Goal: Task Accomplishment & Management: Manage account settings

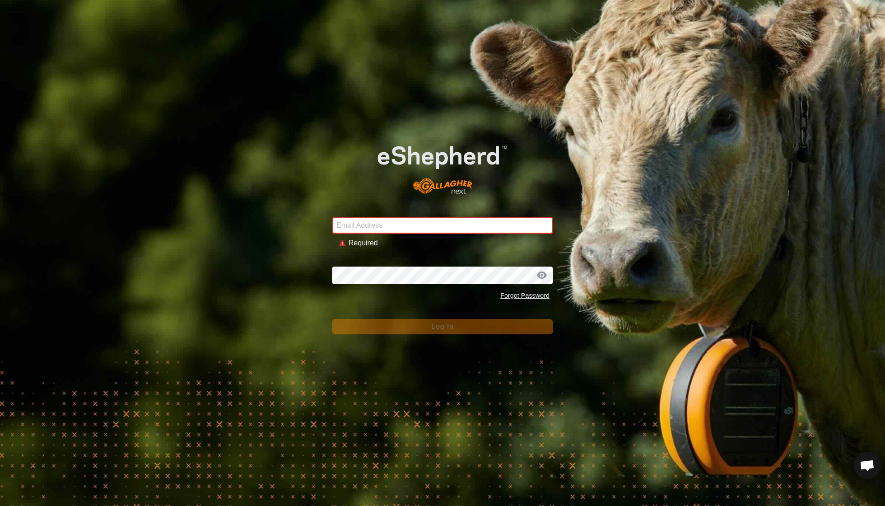
type input "[EMAIL_ADDRESS][DOMAIN_NAME]"
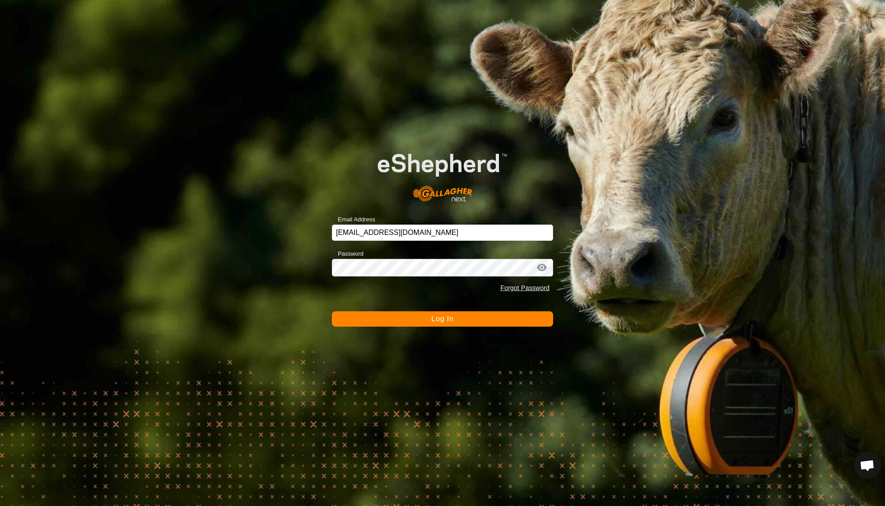
click at [439, 315] on span "Log In" at bounding box center [442, 319] width 22 height 8
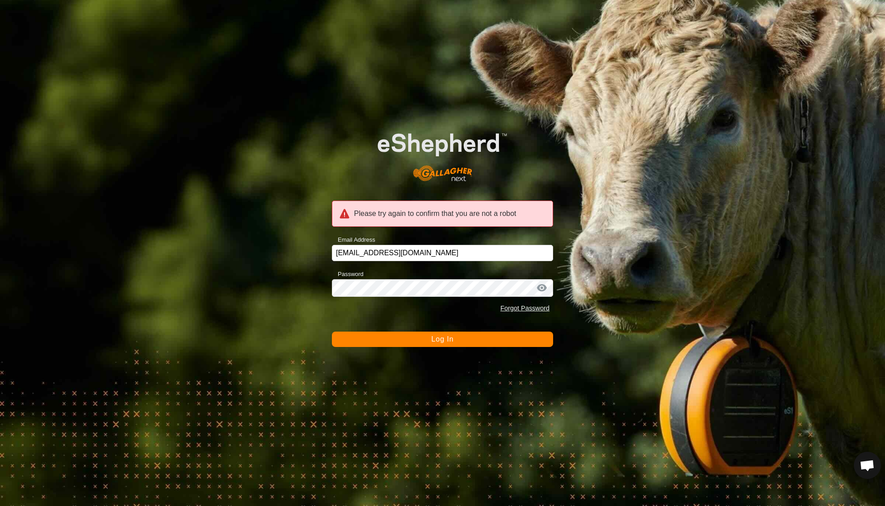
click at [435, 344] on button "Log In" at bounding box center [442, 338] width 221 height 15
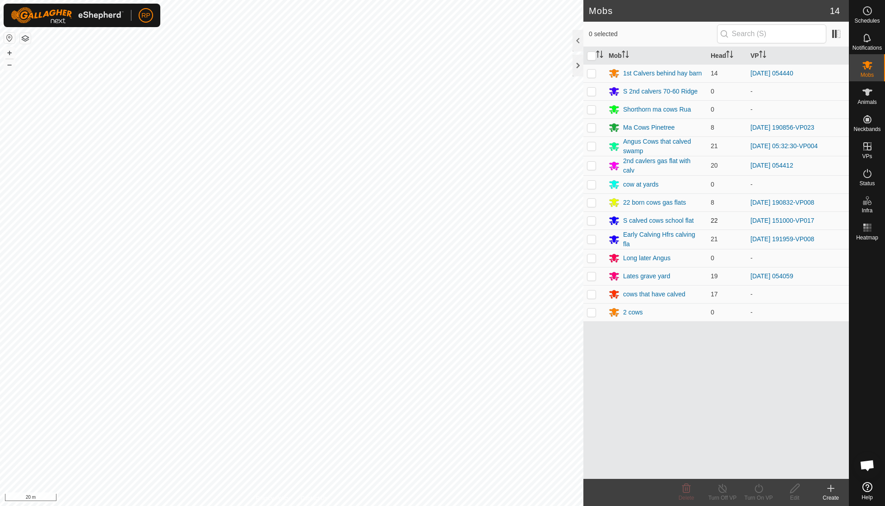
click at [168, 273] on div "211523046 3261561348 1st Calvers behind hay barn [DATE] 054440 + – ⇧ i 20 m" at bounding box center [291, 253] width 583 height 506
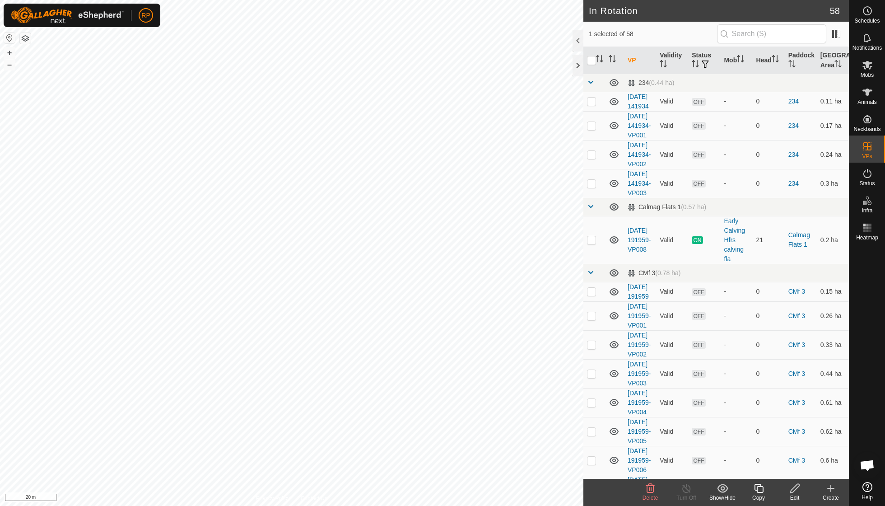
click at [650, 489] on icon at bounding box center [650, 488] width 11 height 11
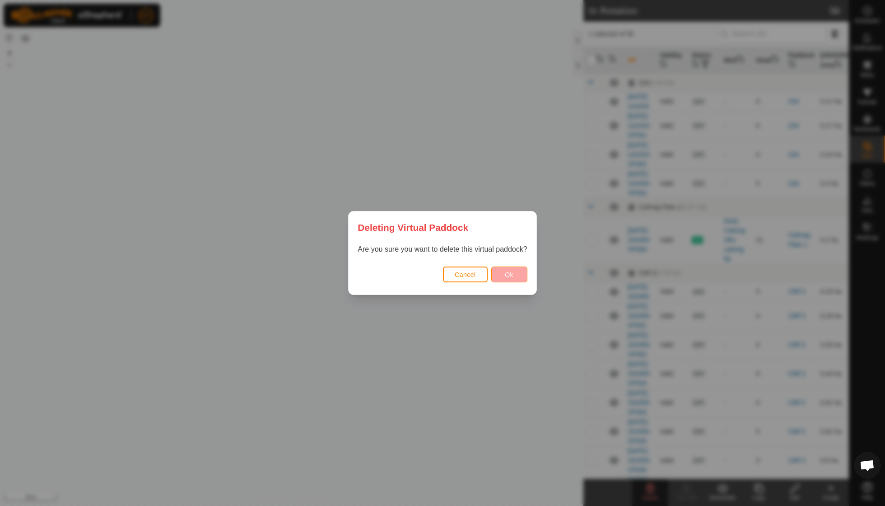
click at [497, 271] on button "Ok" at bounding box center [509, 274] width 36 height 16
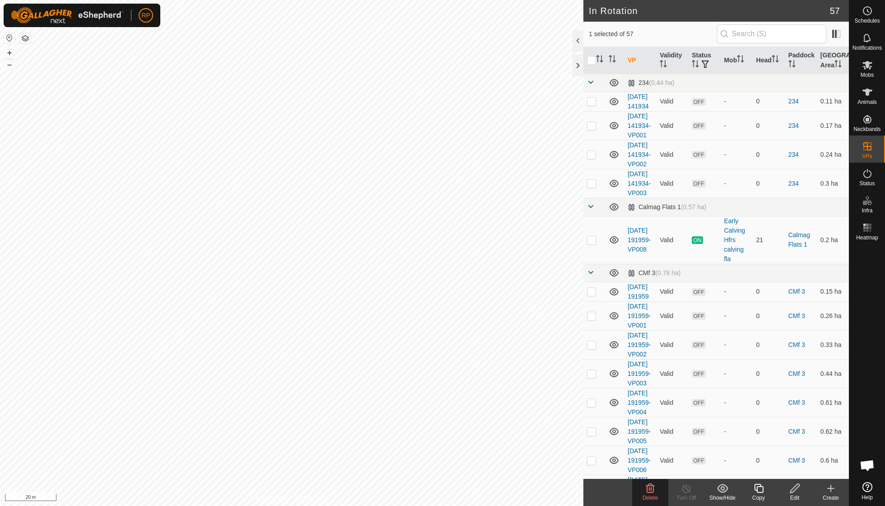
click at [652, 493] on icon at bounding box center [650, 488] width 11 height 11
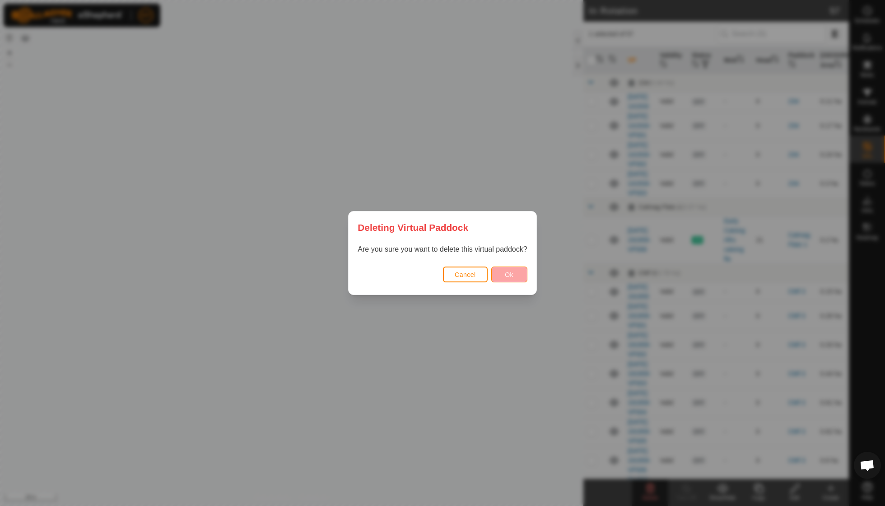
click at [522, 274] on button "Ok" at bounding box center [509, 274] width 36 height 16
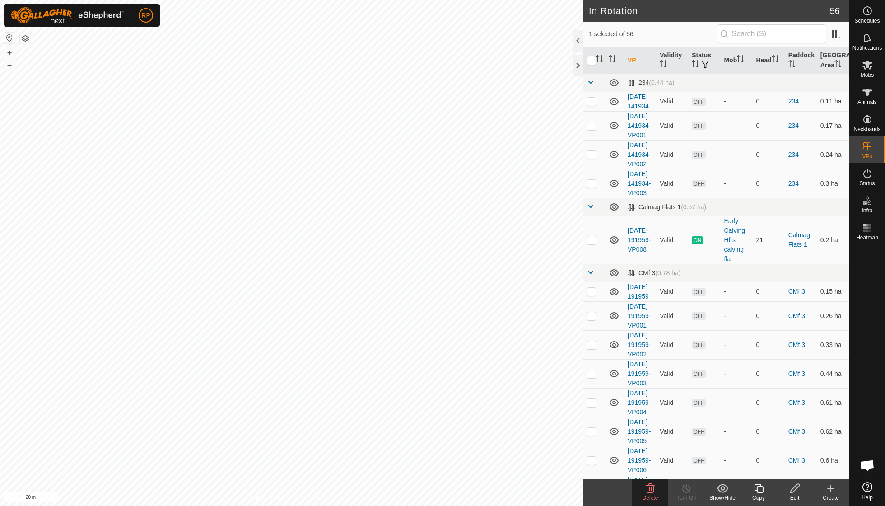
click at [649, 491] on icon at bounding box center [650, 488] width 11 height 11
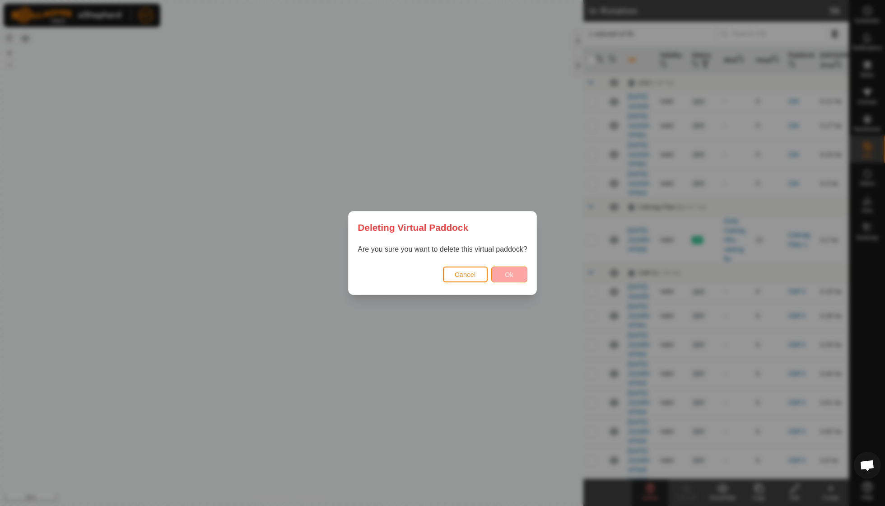
click at [507, 271] on span "Ok" at bounding box center [509, 274] width 9 height 7
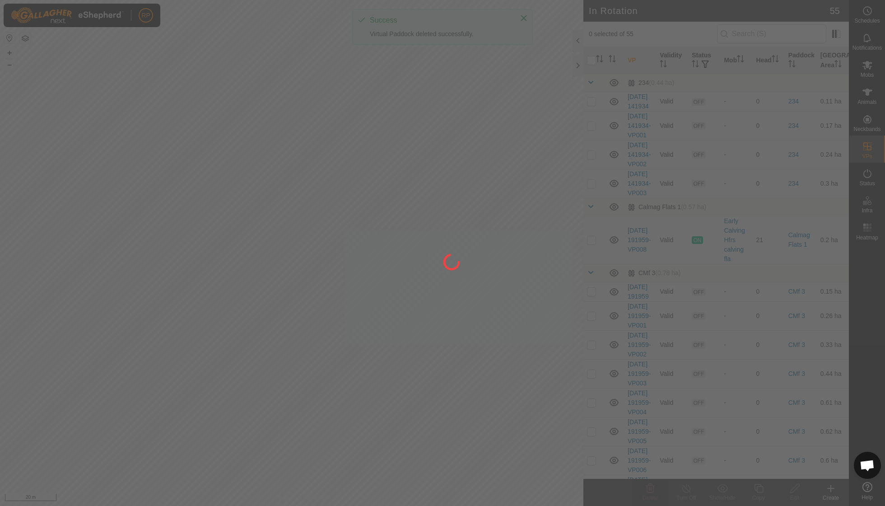
click at [182, 347] on div "RP Schedules Notifications Mobs Animals Neckbands VPs Status Infra Heatmap Help…" at bounding box center [442, 253] width 885 height 506
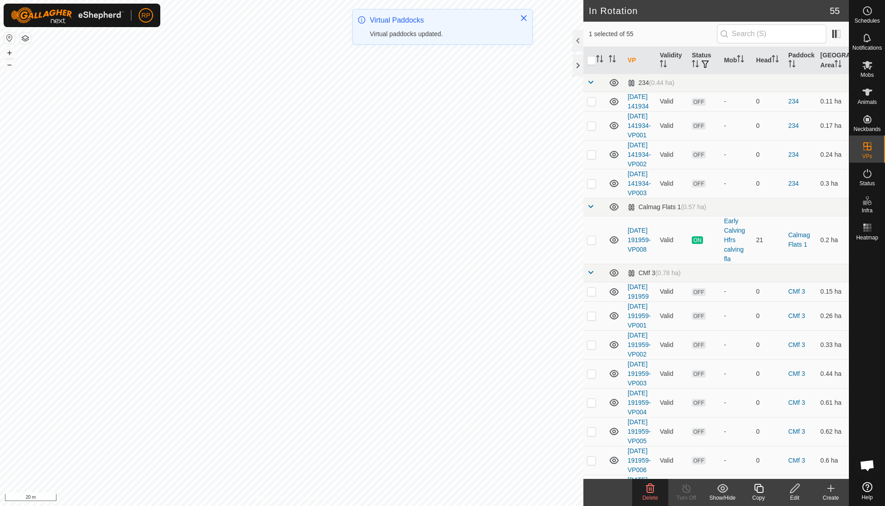
click at [652, 495] on span "Delete" at bounding box center [650, 497] width 16 height 6
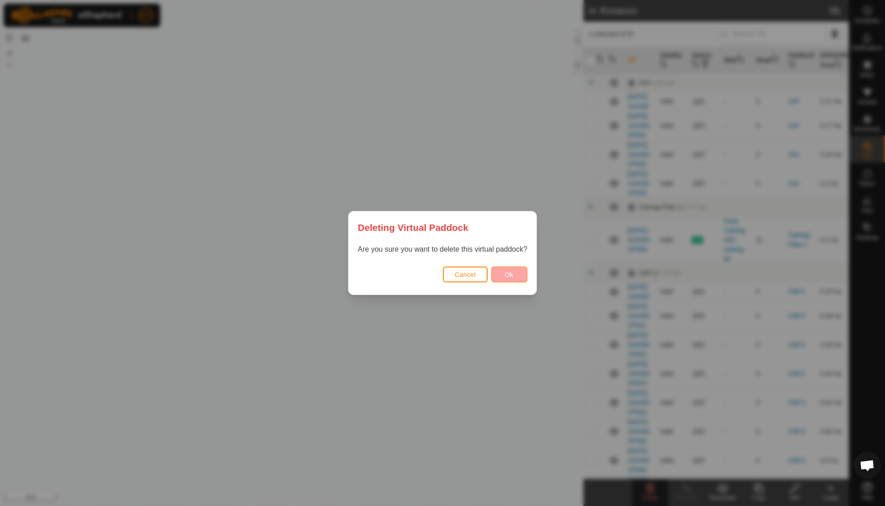
click at [503, 273] on button "Ok" at bounding box center [509, 274] width 36 height 16
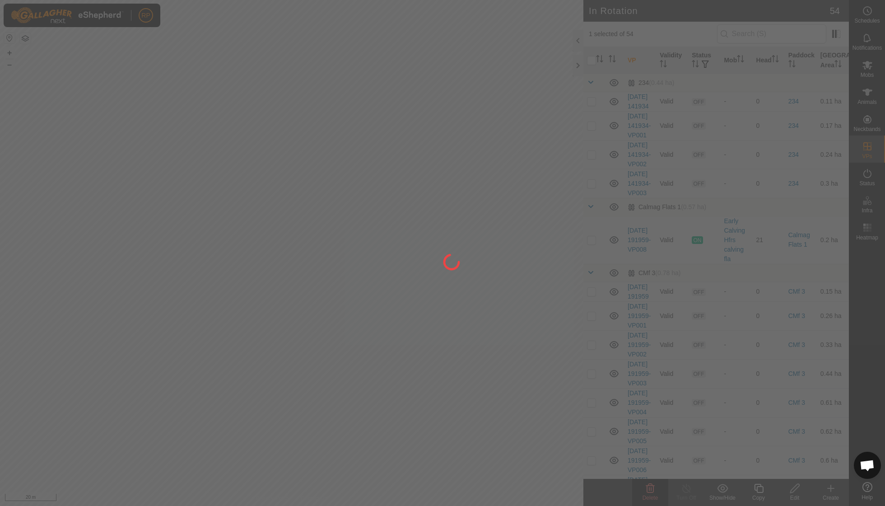
click at [648, 497] on div at bounding box center [442, 253] width 885 height 506
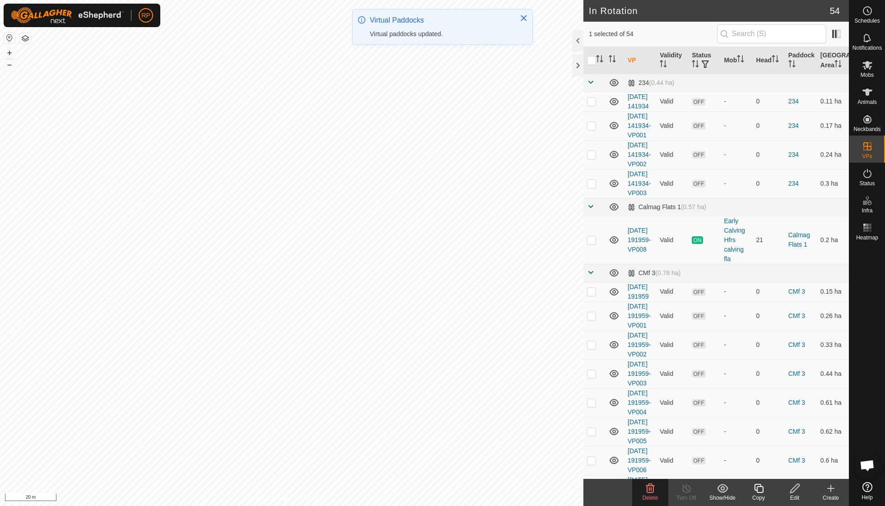
click at [651, 491] on icon at bounding box center [650, 488] width 11 height 11
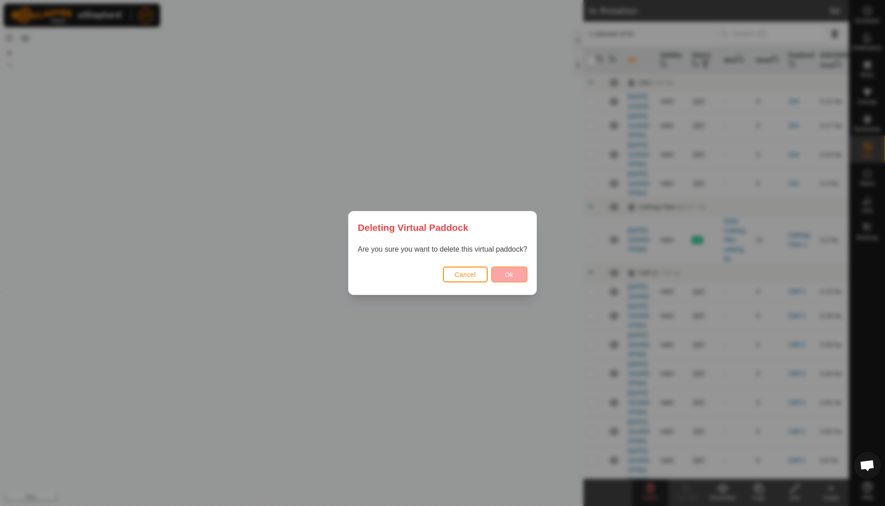
click at [507, 274] on span "Ok" at bounding box center [509, 274] width 9 height 7
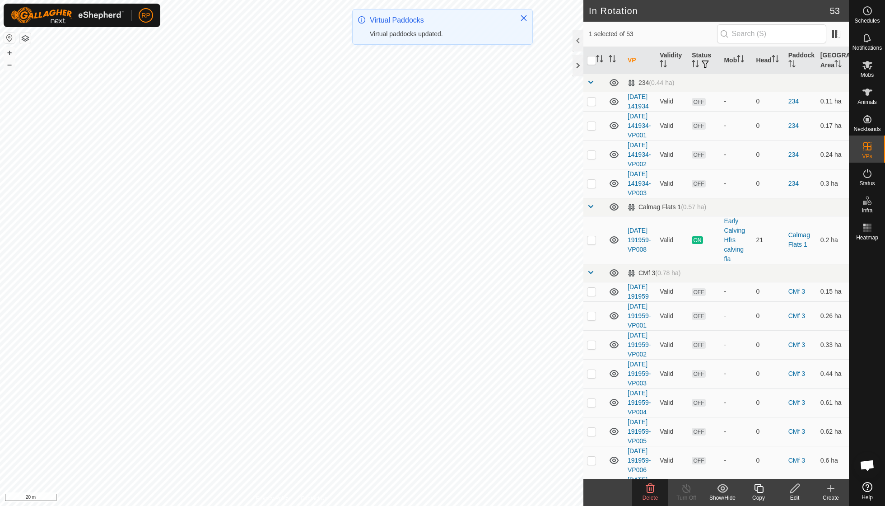
click at [649, 492] on icon at bounding box center [650, 488] width 9 height 9
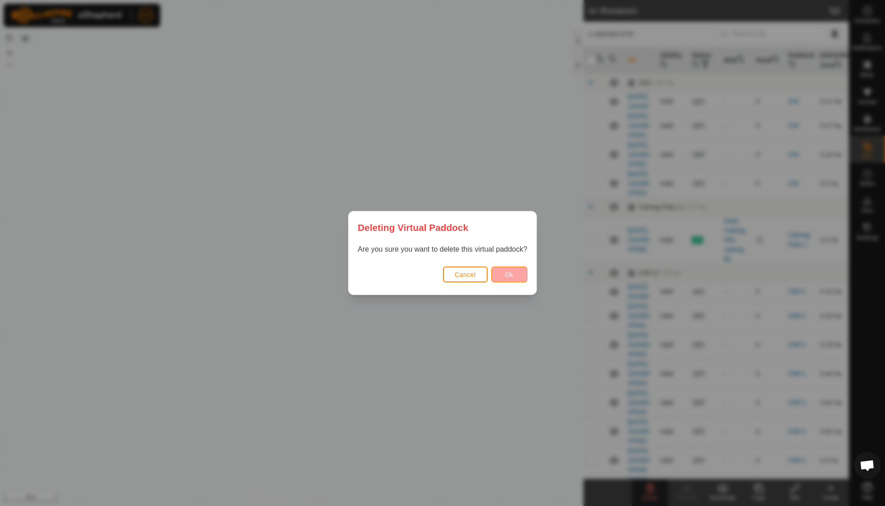
click at [505, 279] on button "Ok" at bounding box center [509, 274] width 36 height 16
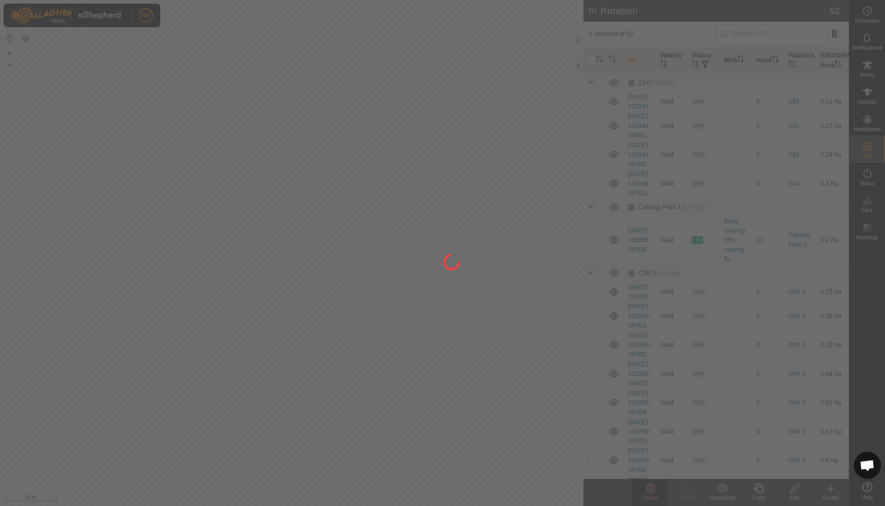
click at [651, 487] on div at bounding box center [442, 253] width 885 height 506
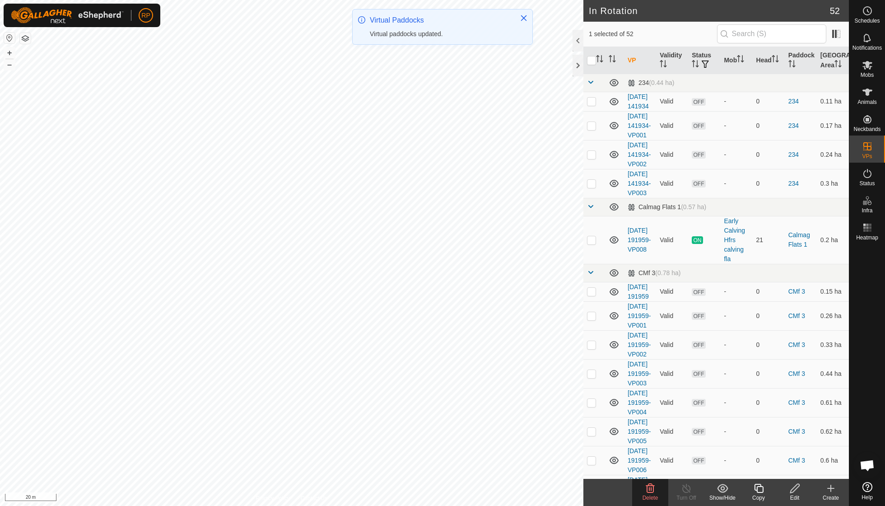
click at [651, 487] on icon at bounding box center [650, 488] width 9 height 9
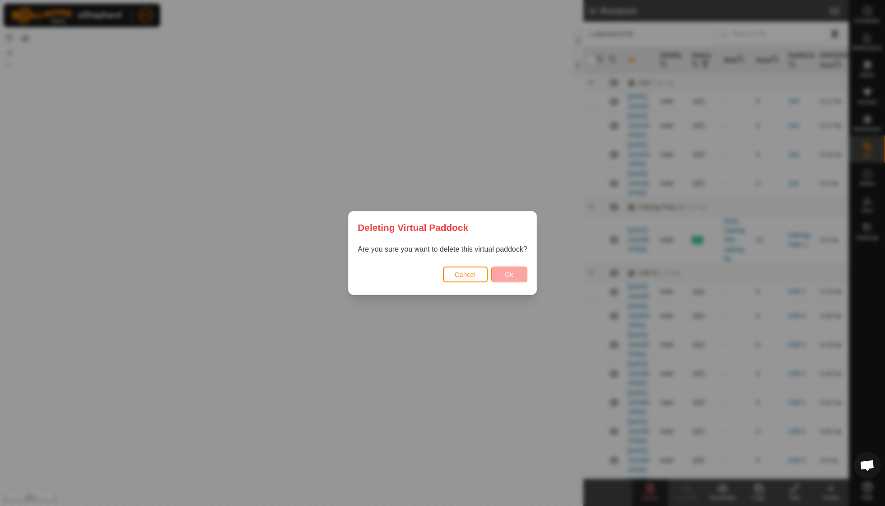
click at [512, 278] on button "Ok" at bounding box center [509, 274] width 36 height 16
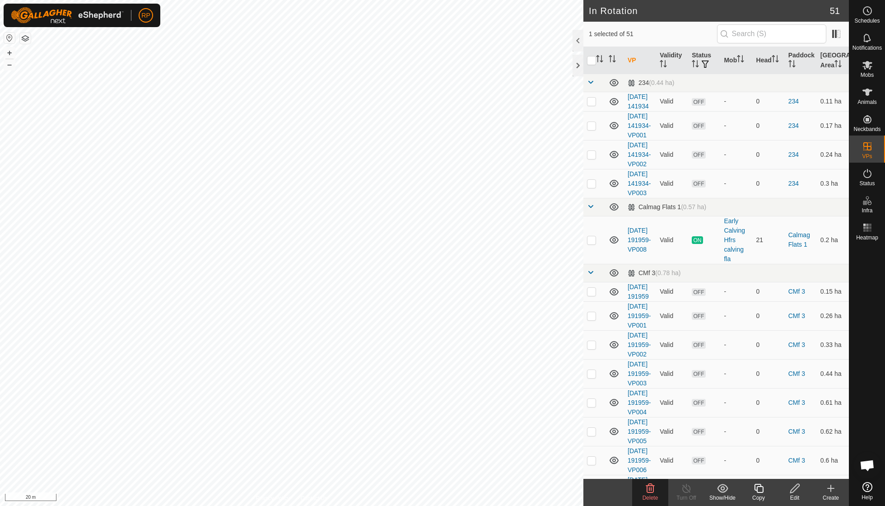
click at [646, 489] on icon at bounding box center [650, 488] width 11 height 11
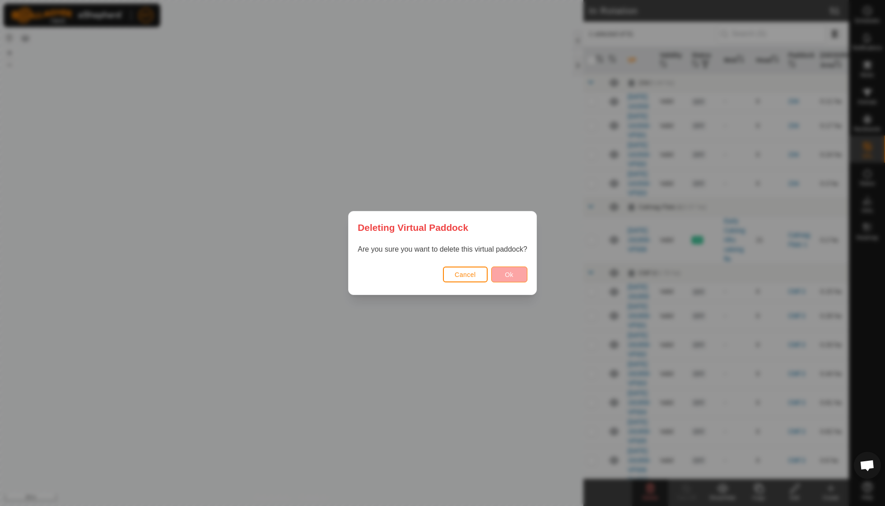
click at [512, 266] on button "Ok" at bounding box center [509, 274] width 36 height 16
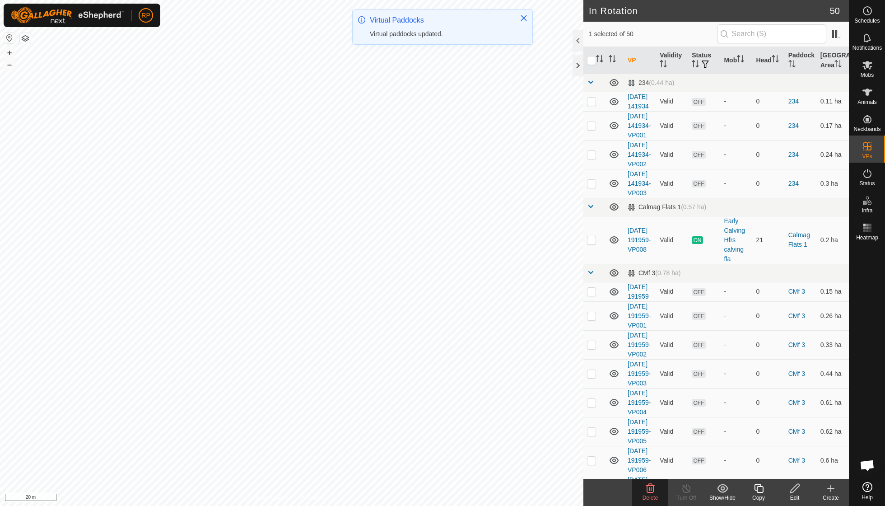
click at [652, 491] on icon at bounding box center [650, 488] width 11 height 11
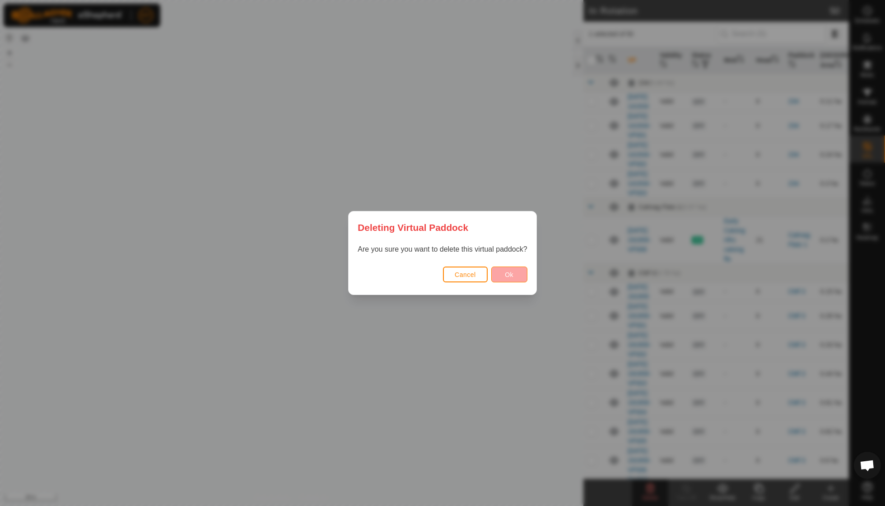
click at [507, 270] on button "Ok" at bounding box center [509, 274] width 36 height 16
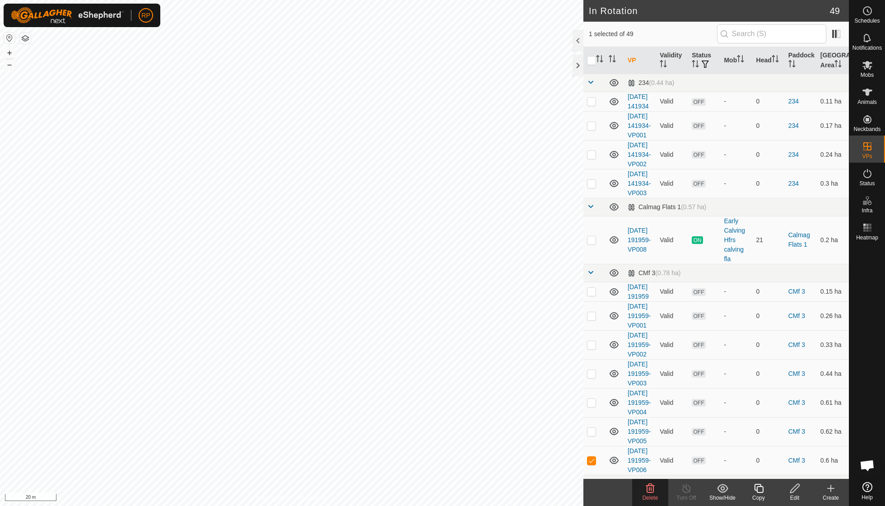
click at [649, 493] on div "Delete" at bounding box center [650, 497] width 36 height 8
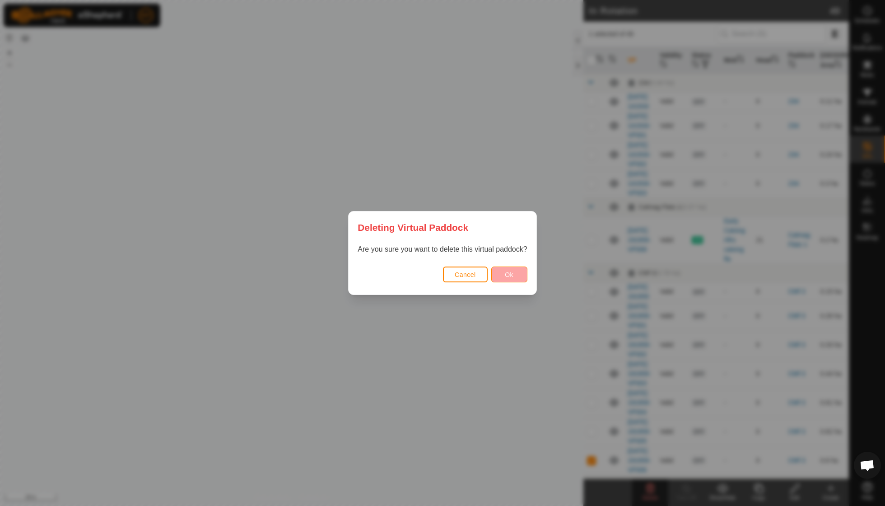
click at [511, 277] on span "Ok" at bounding box center [509, 274] width 9 height 7
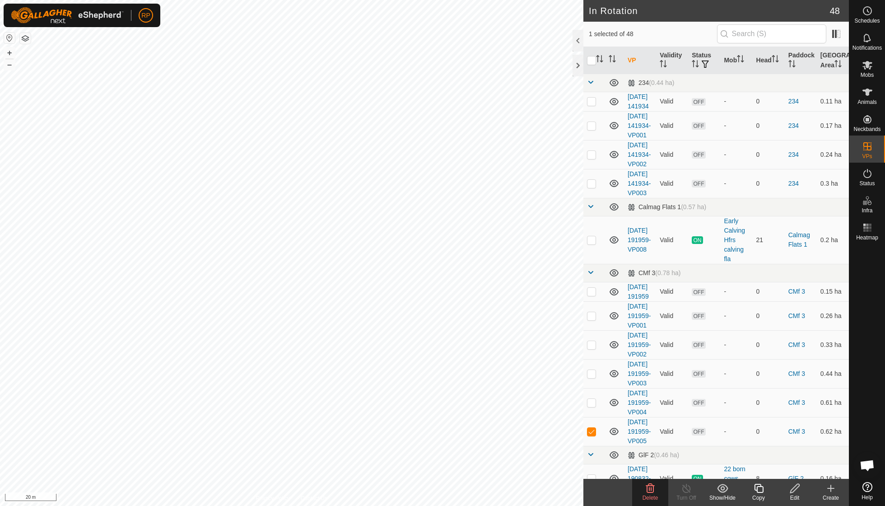
click at [651, 488] on icon at bounding box center [650, 488] width 9 height 9
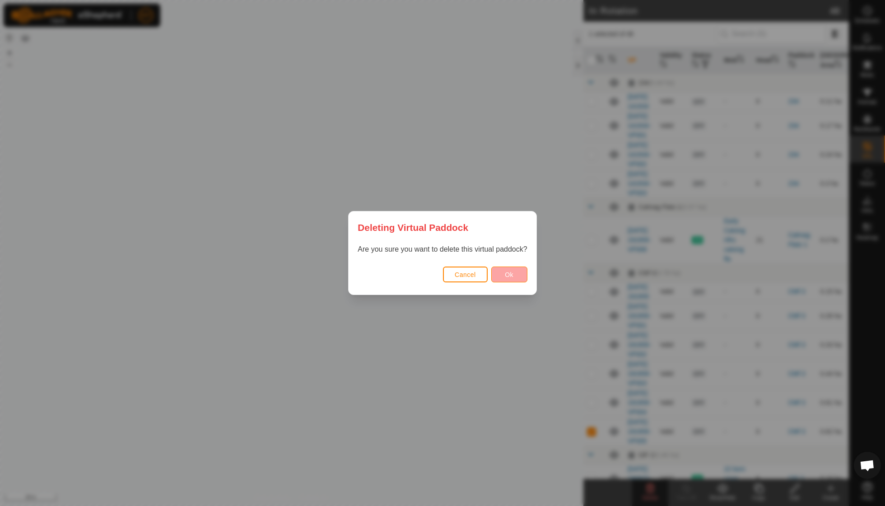
click at [508, 274] on span "Ok" at bounding box center [509, 274] width 9 height 7
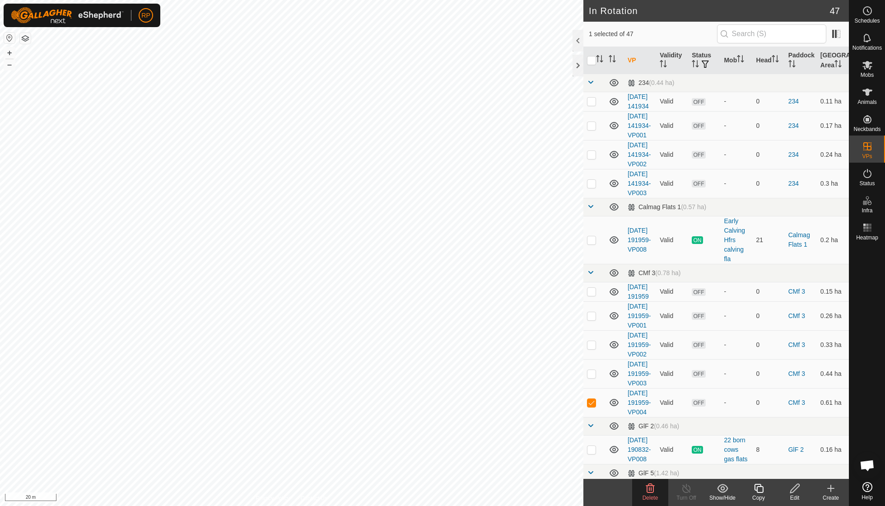
click at [651, 490] on icon at bounding box center [650, 488] width 9 height 9
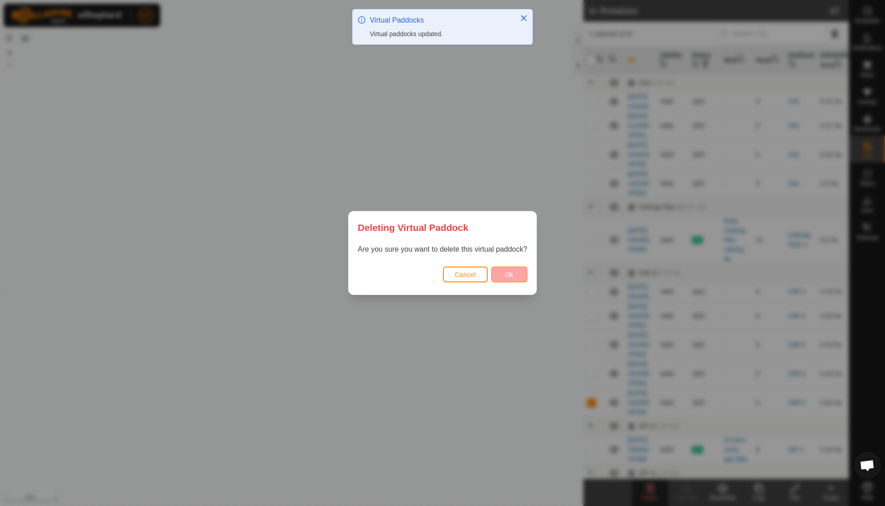
click at [512, 276] on span "Ok" at bounding box center [509, 274] width 9 height 7
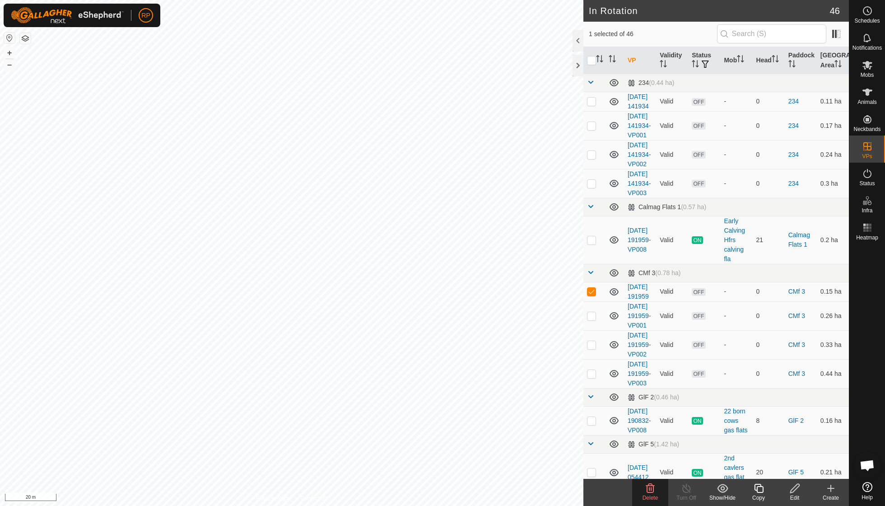
click at [650, 490] on icon at bounding box center [650, 488] width 11 height 11
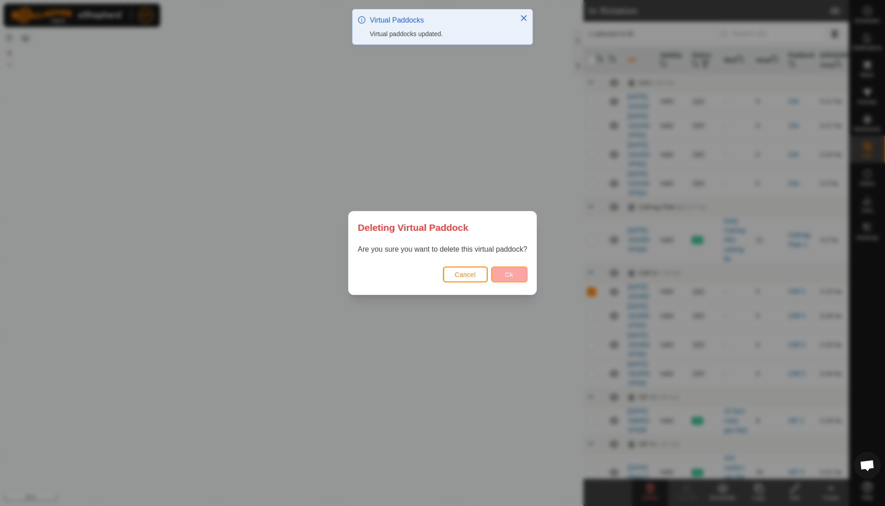
click at [508, 275] on span "Ok" at bounding box center [509, 274] width 9 height 7
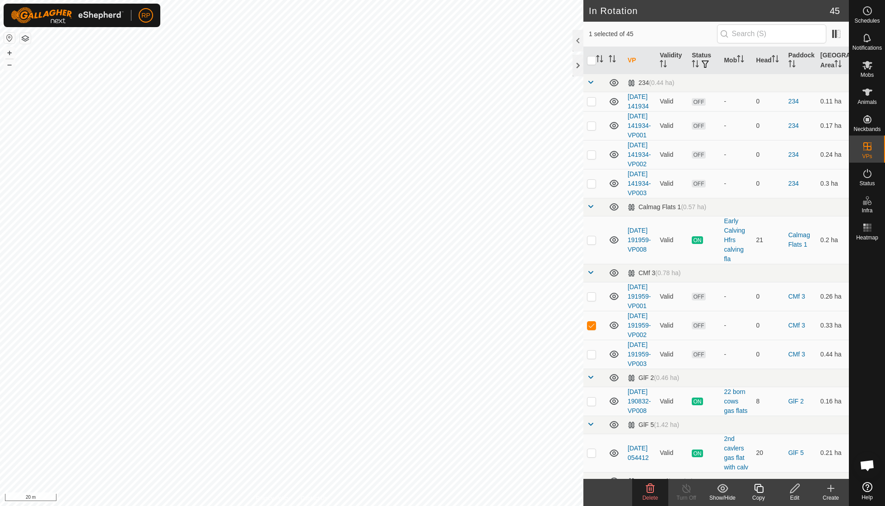
click at [649, 495] on span "Delete" at bounding box center [650, 497] width 16 height 6
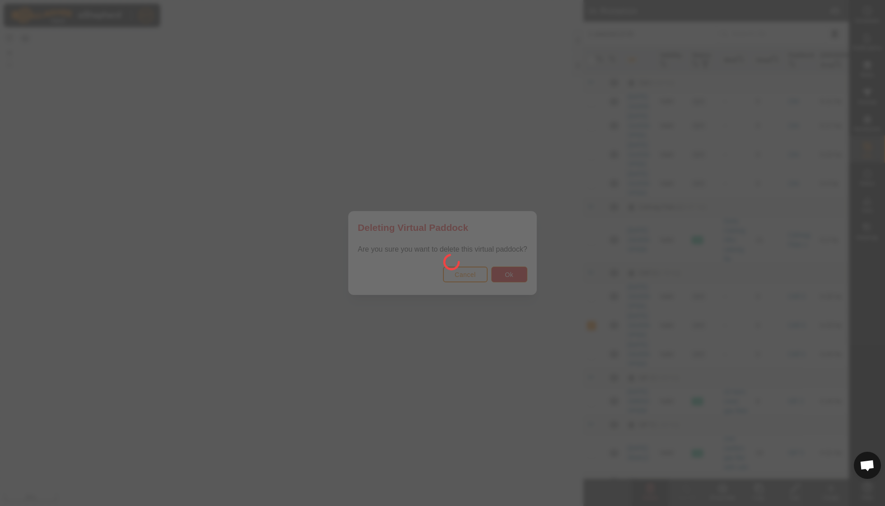
click at [504, 275] on div at bounding box center [442, 253] width 885 height 506
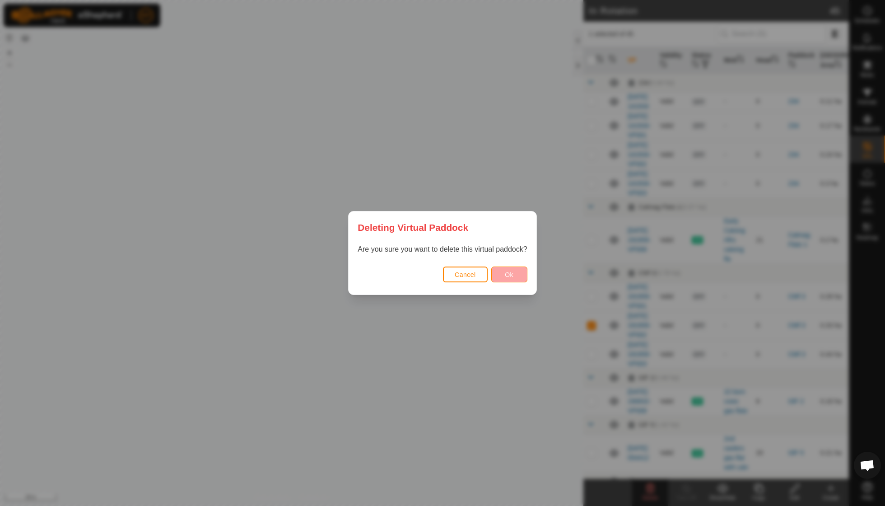
click at [510, 275] on span "Ok" at bounding box center [509, 274] width 9 height 7
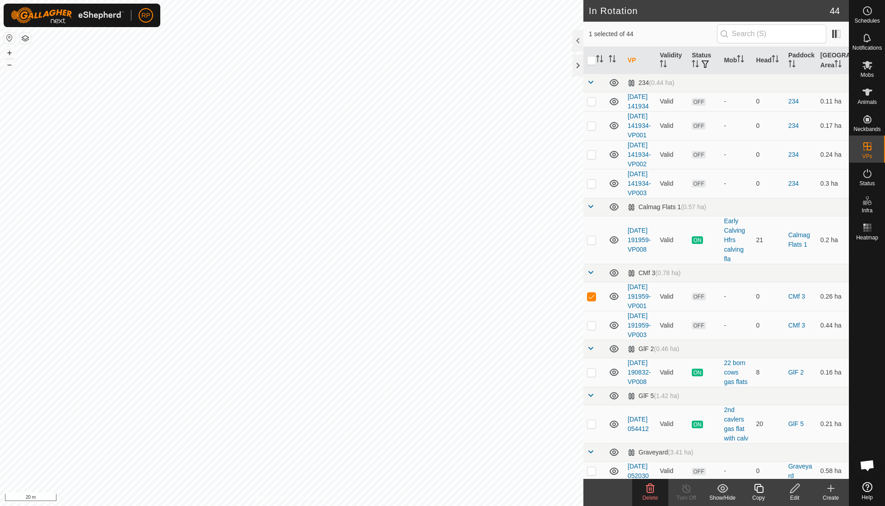
click at [650, 489] on icon at bounding box center [650, 488] width 11 height 11
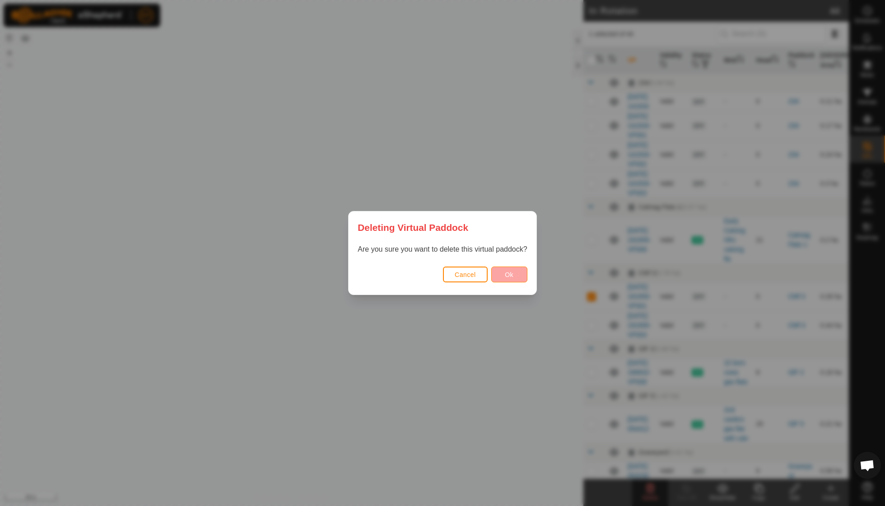
click at [513, 277] on span "Ok" at bounding box center [509, 274] width 9 height 7
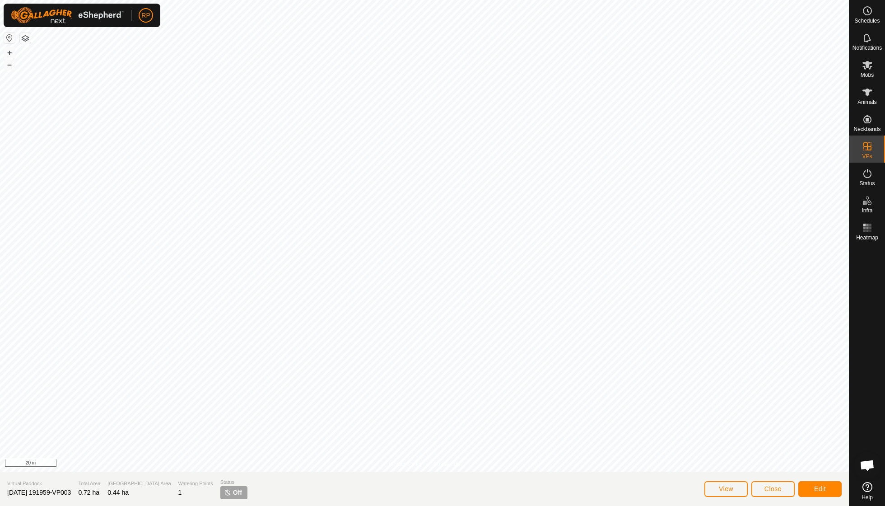
click at [768, 488] on span "Close" at bounding box center [772, 488] width 17 height 7
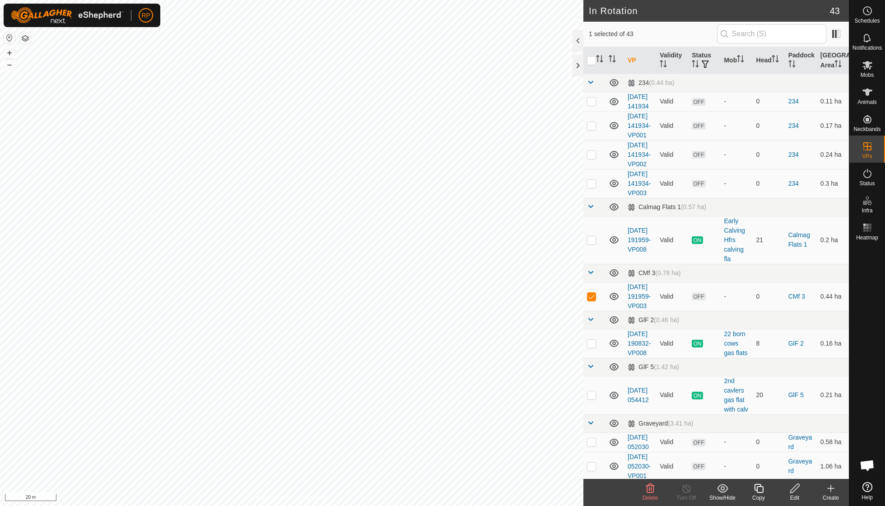
click at [647, 487] on icon at bounding box center [650, 488] width 9 height 9
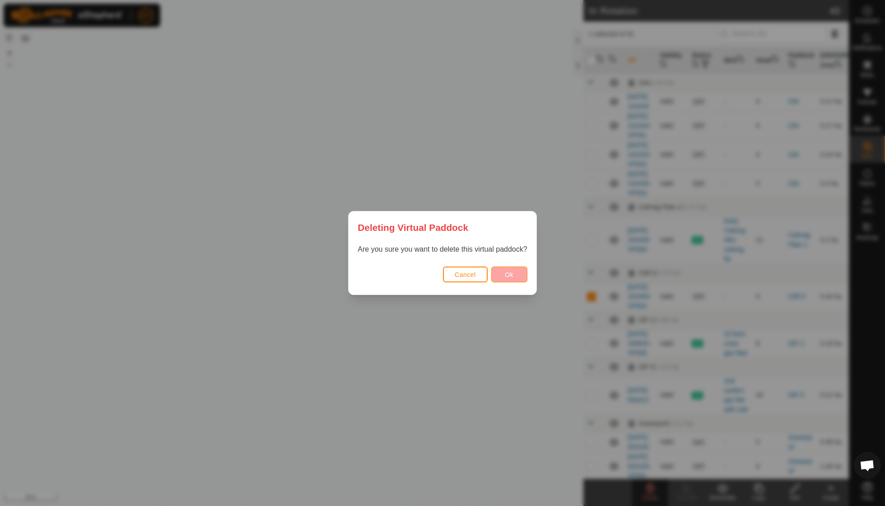
click at [505, 275] on span "Ok" at bounding box center [509, 274] width 9 height 7
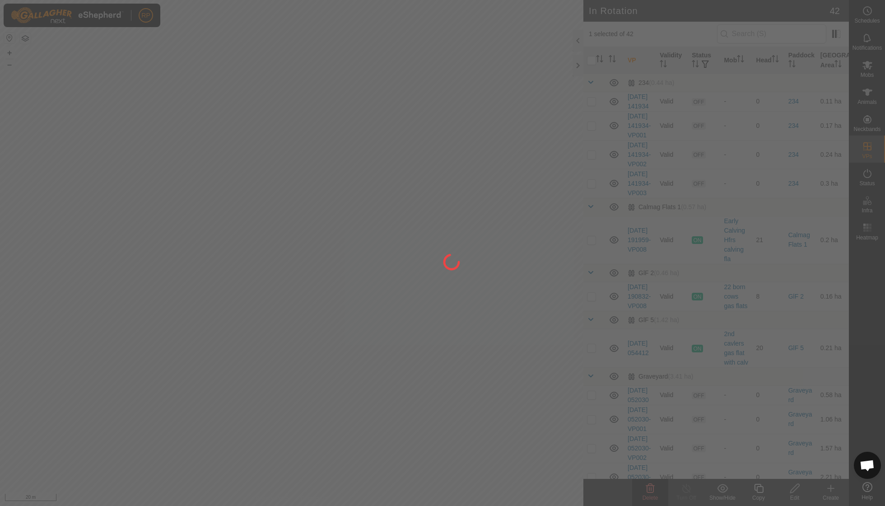
click at [647, 490] on div at bounding box center [442, 253] width 885 height 506
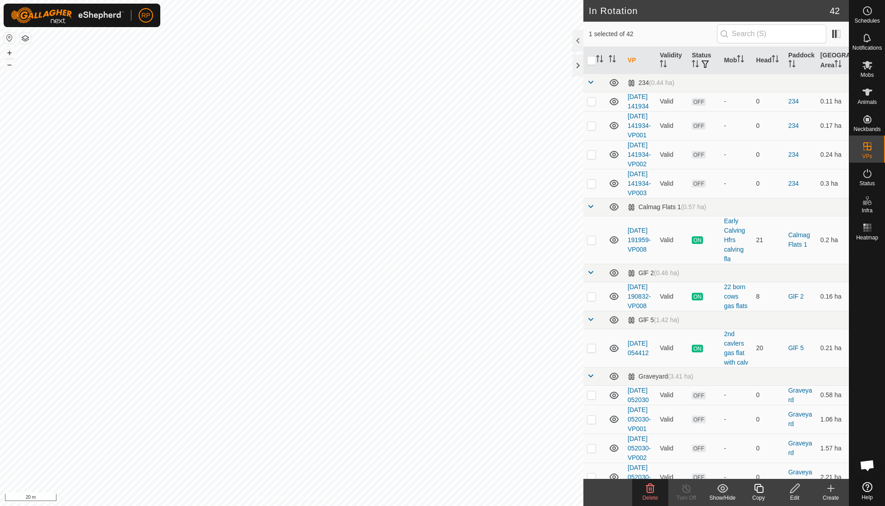
click at [651, 493] on div "Delete" at bounding box center [650, 497] width 36 height 8
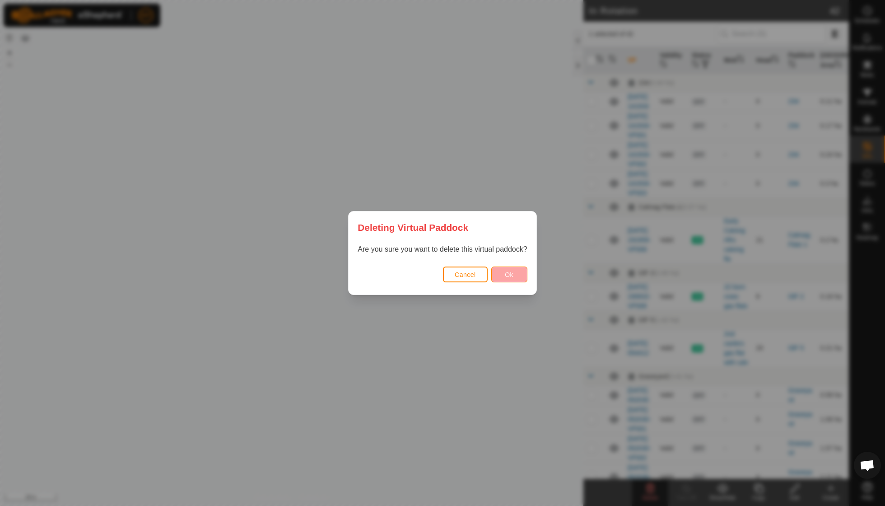
click at [514, 272] on button "Ok" at bounding box center [509, 274] width 36 height 16
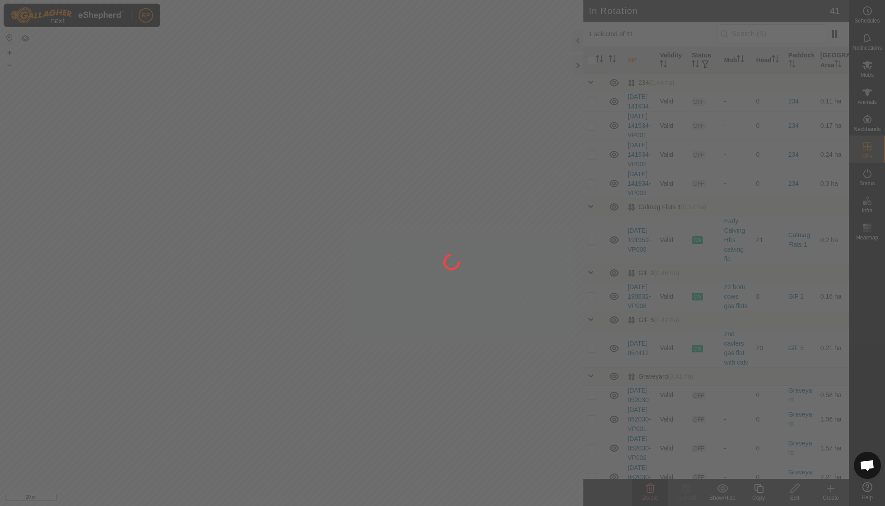
click at [647, 488] on div at bounding box center [442, 253] width 885 height 506
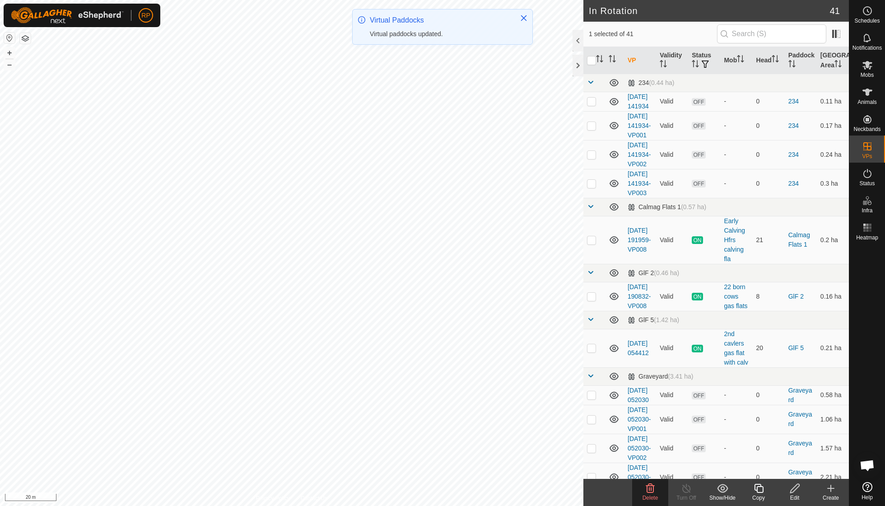
click at [647, 486] on icon at bounding box center [650, 488] width 11 height 11
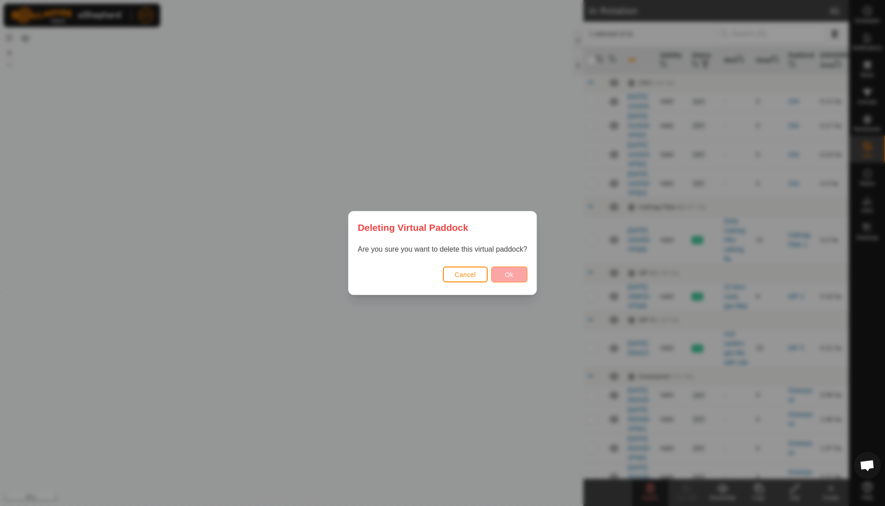
click at [502, 280] on button "Ok" at bounding box center [509, 274] width 36 height 16
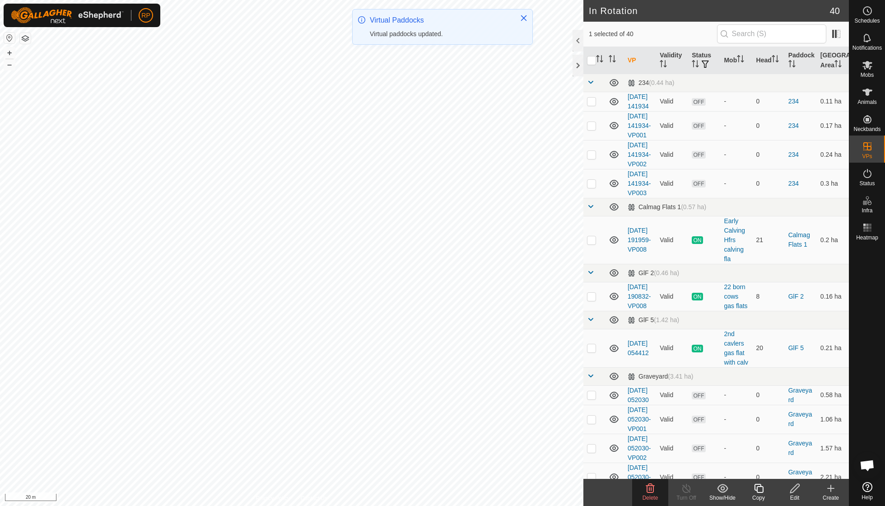
click at [652, 488] on icon at bounding box center [650, 488] width 11 height 11
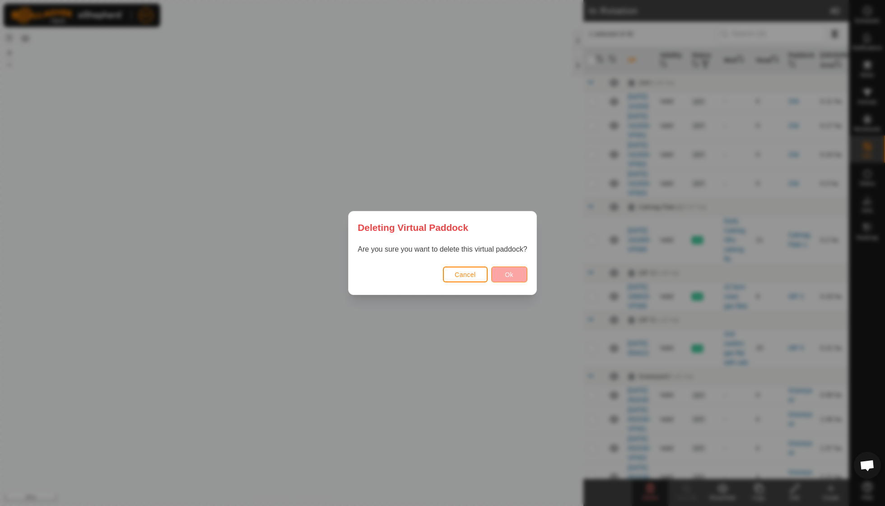
click at [510, 276] on span "Ok" at bounding box center [509, 274] width 9 height 7
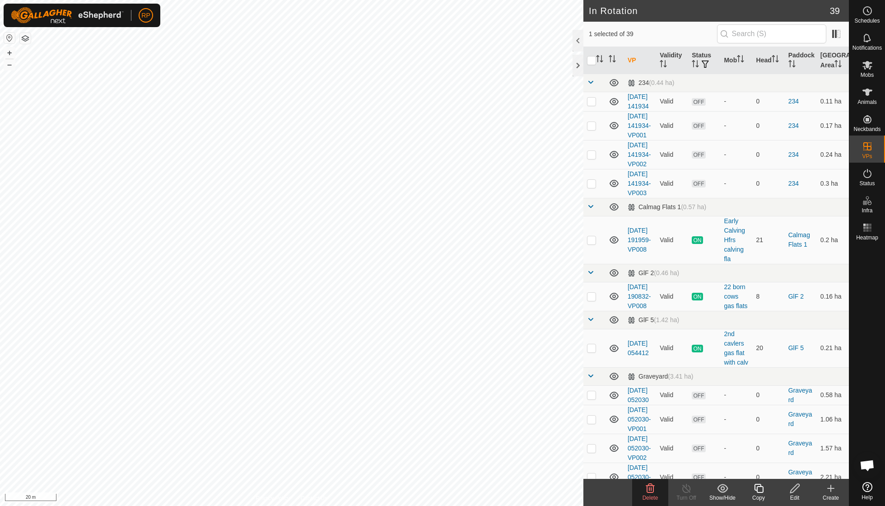
click at [651, 490] on icon at bounding box center [650, 488] width 9 height 9
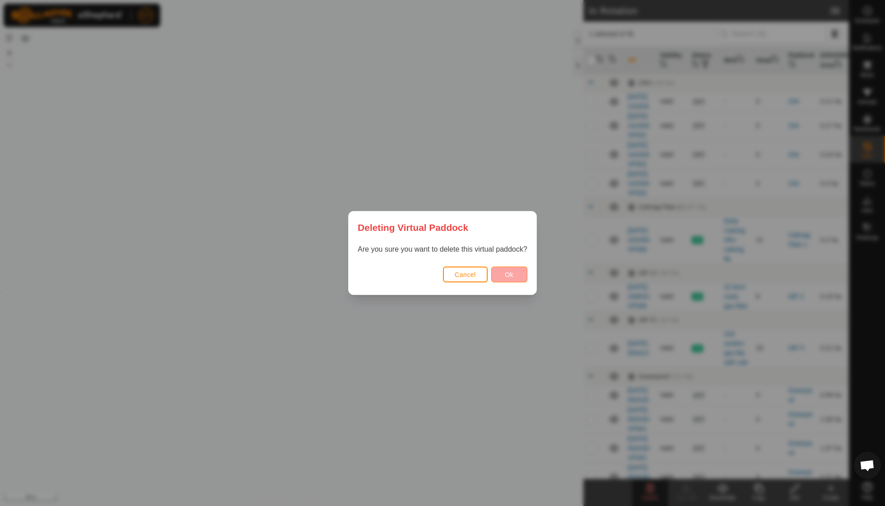
click at [503, 277] on button "Ok" at bounding box center [509, 274] width 36 height 16
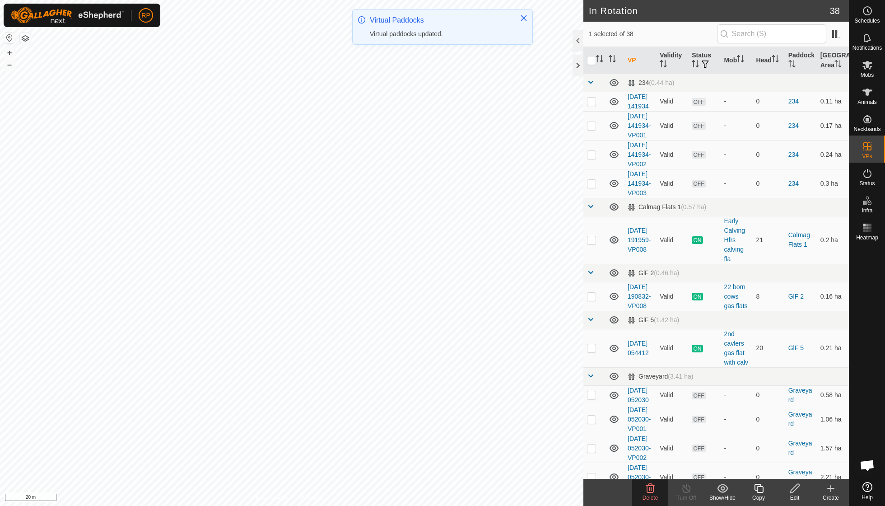
click at [647, 493] on icon at bounding box center [650, 488] width 11 height 11
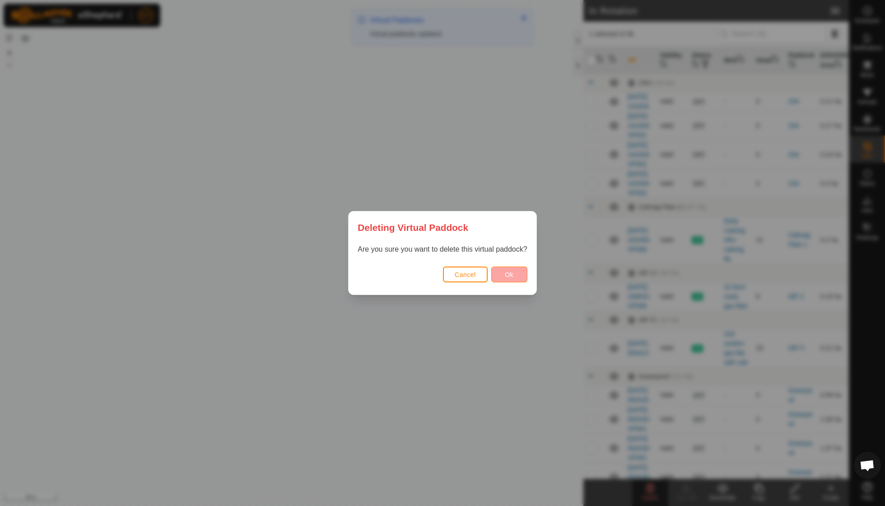
click at [506, 274] on span "Ok" at bounding box center [509, 274] width 9 height 7
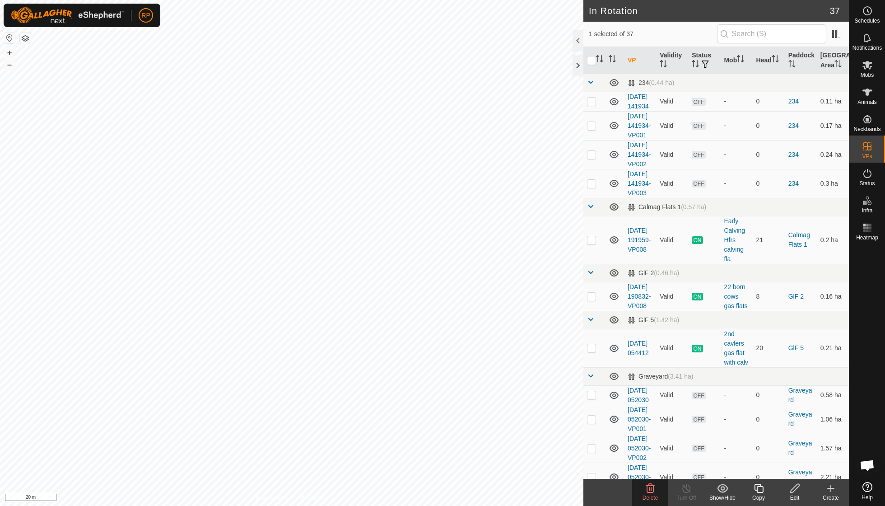
click at [652, 486] on icon at bounding box center [650, 488] width 9 height 9
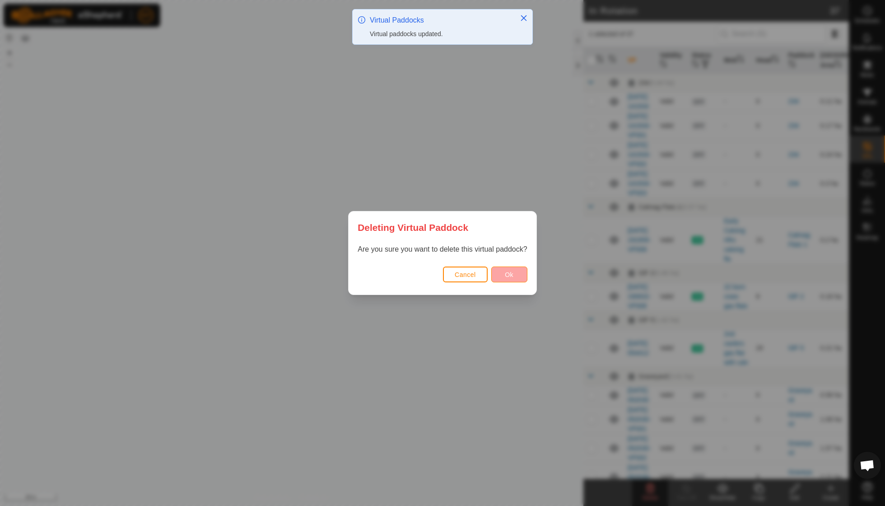
click at [512, 274] on span "Ok" at bounding box center [509, 274] width 9 height 7
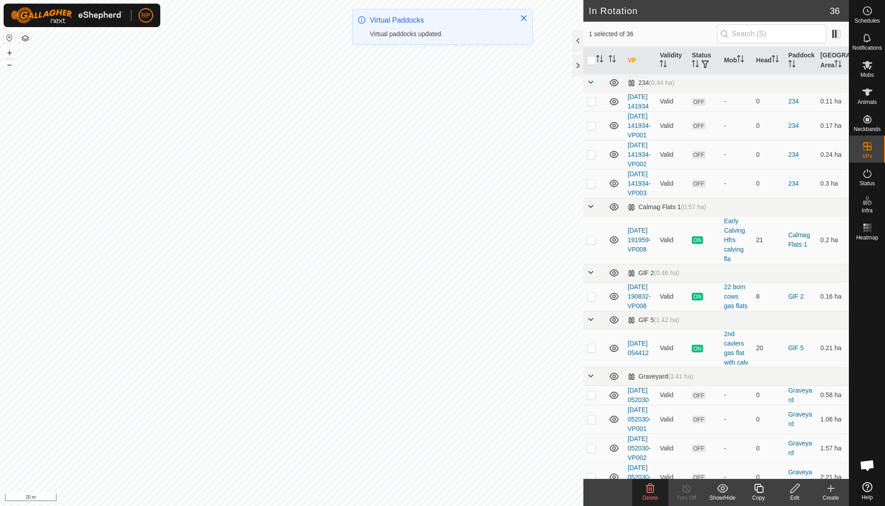
click at [653, 490] on icon at bounding box center [650, 488] width 9 height 9
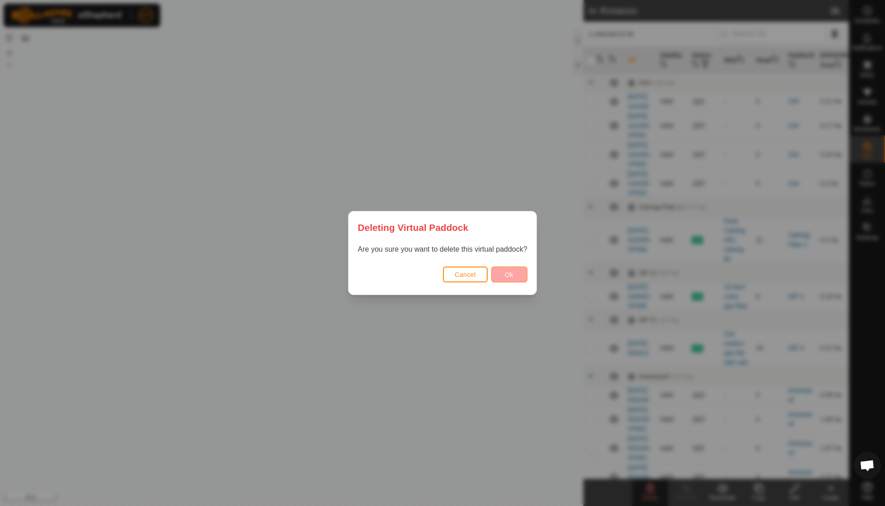
click at [515, 269] on button "Ok" at bounding box center [509, 274] width 36 height 16
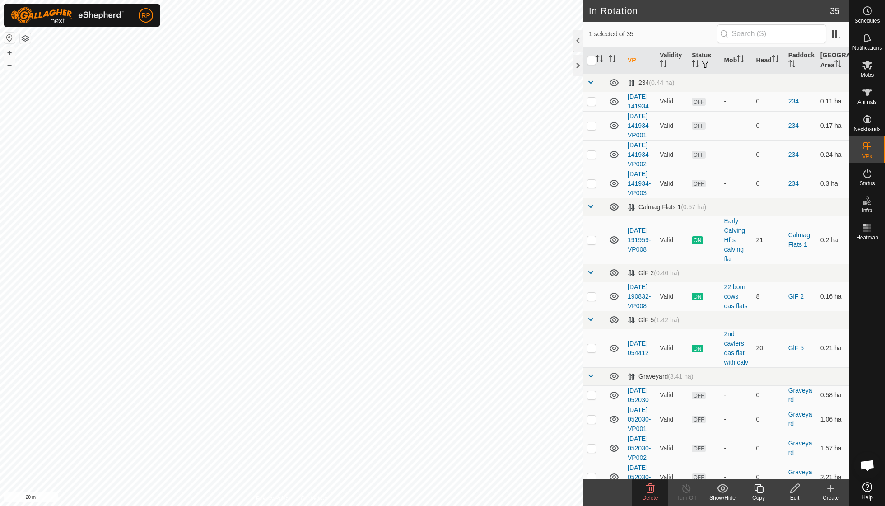
click at [650, 488] on icon at bounding box center [650, 488] width 11 height 11
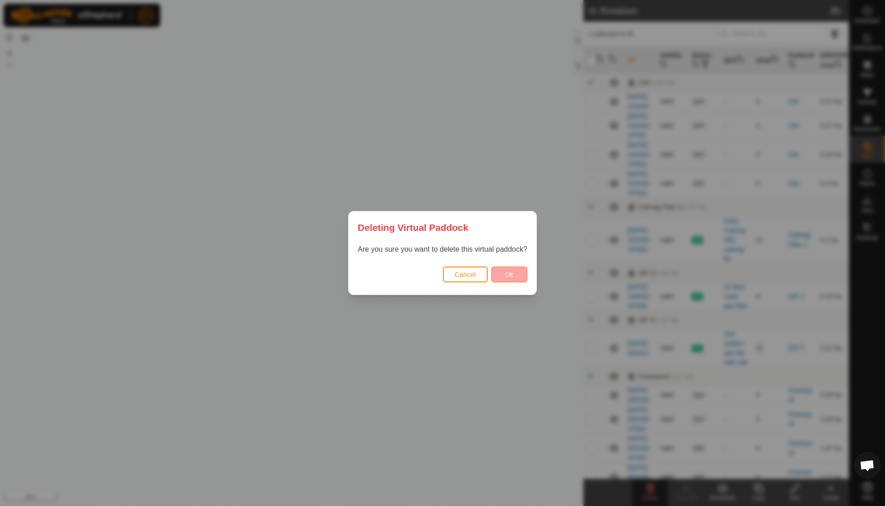
click at [511, 271] on span "Ok" at bounding box center [509, 274] width 9 height 7
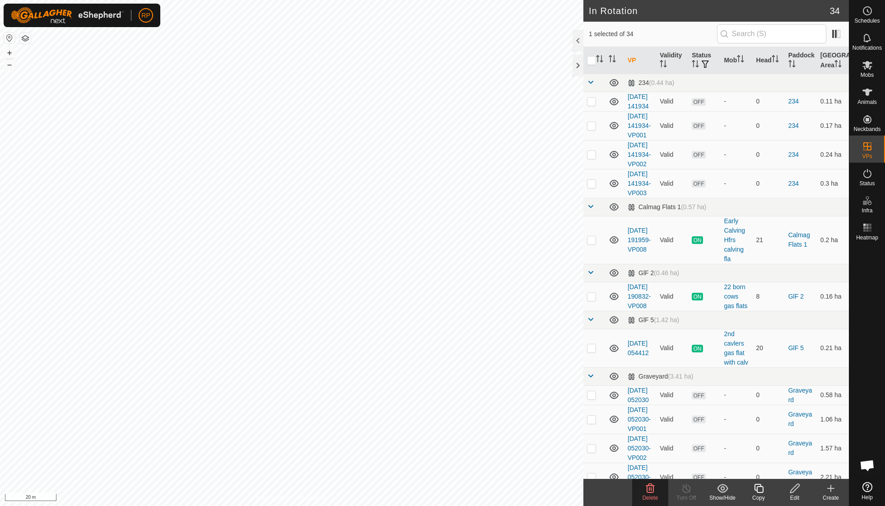
click at [647, 488] on icon at bounding box center [650, 488] width 11 height 11
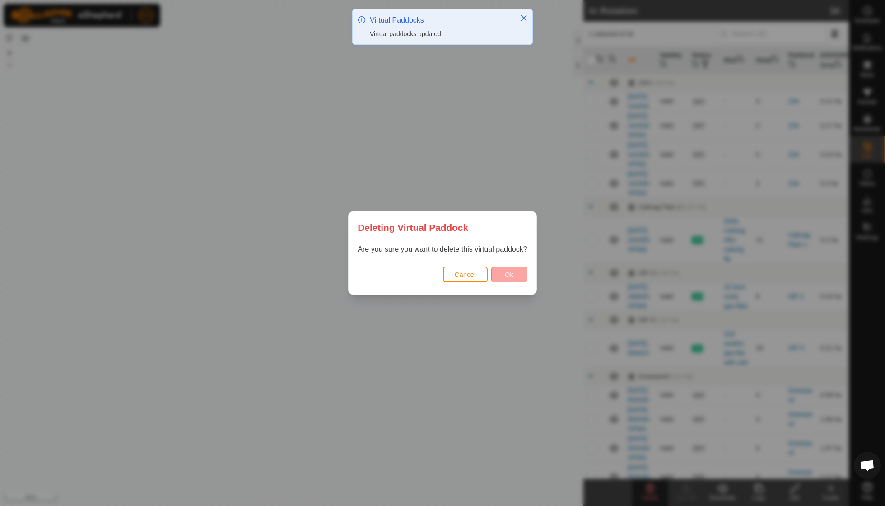
click at [513, 277] on span "Ok" at bounding box center [509, 274] width 9 height 7
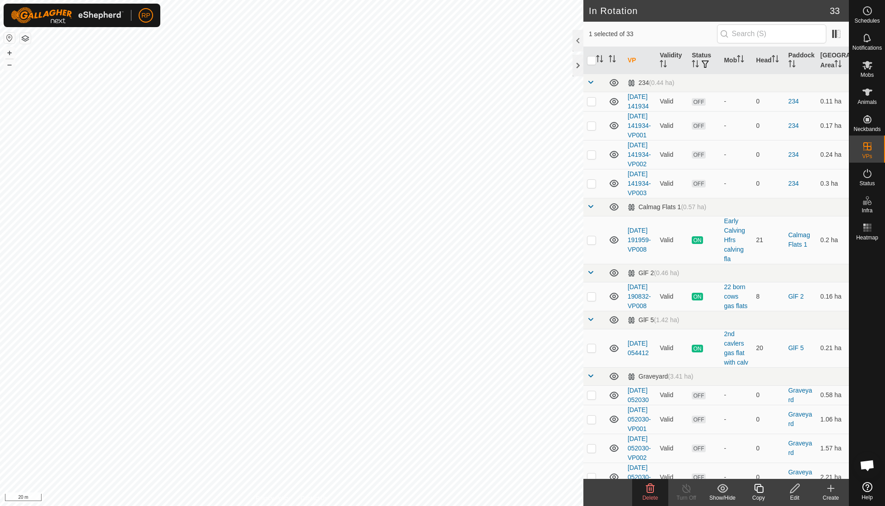
click at [649, 490] on icon at bounding box center [650, 488] width 9 height 9
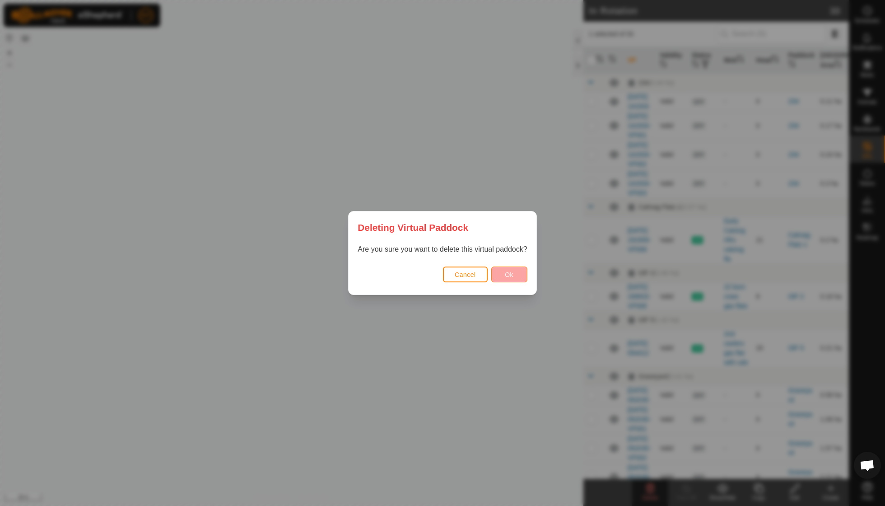
click at [502, 266] on button "Ok" at bounding box center [509, 274] width 36 height 16
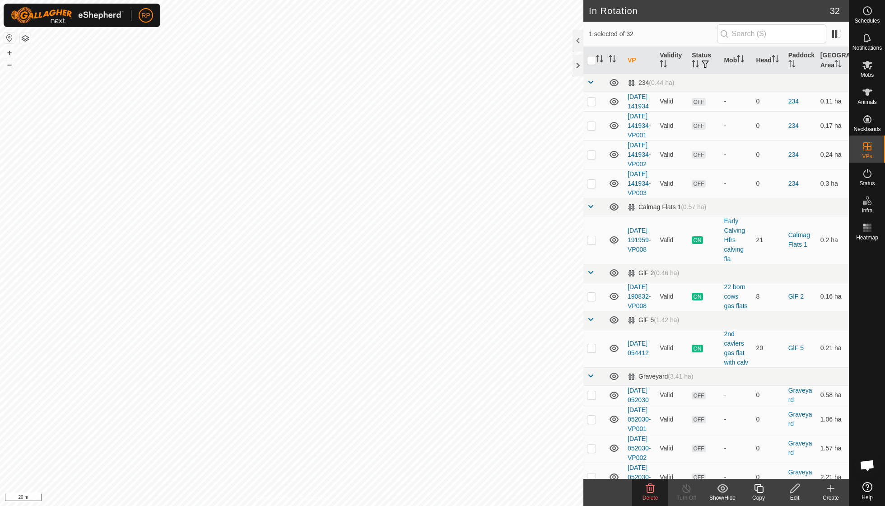
click at [647, 490] on icon at bounding box center [650, 488] width 9 height 9
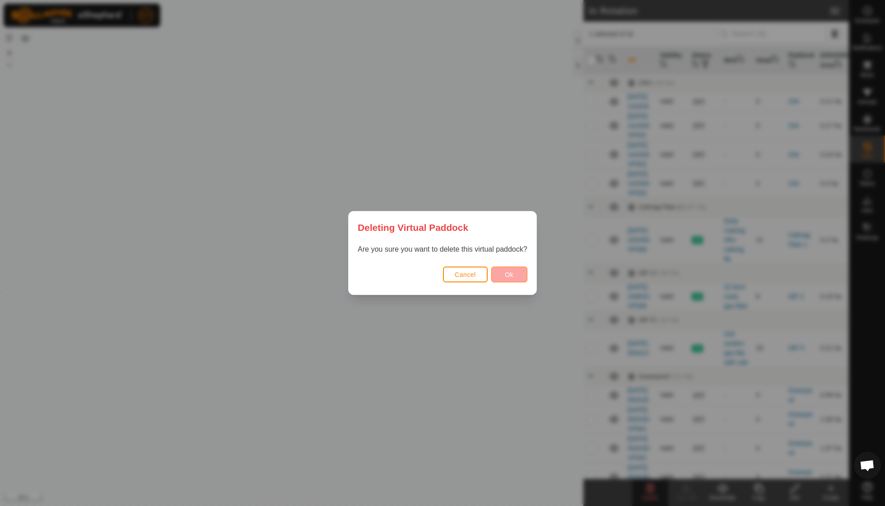
click at [519, 274] on button "Ok" at bounding box center [509, 274] width 36 height 16
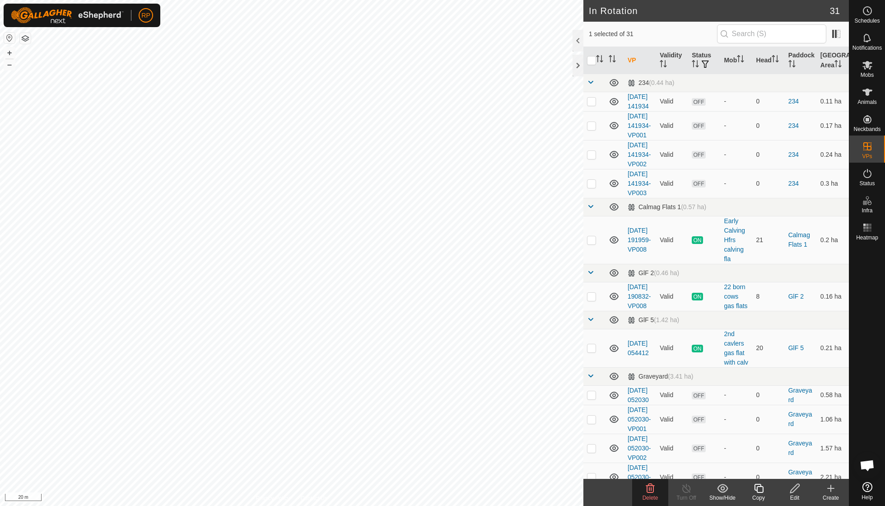
click at [647, 490] on icon at bounding box center [650, 488] width 9 height 9
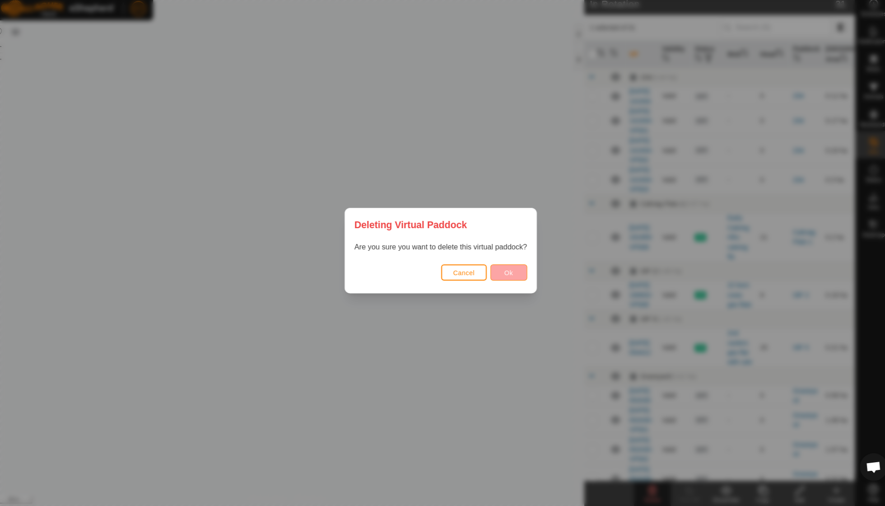
click at [501, 271] on button "Ok" at bounding box center [509, 274] width 36 height 16
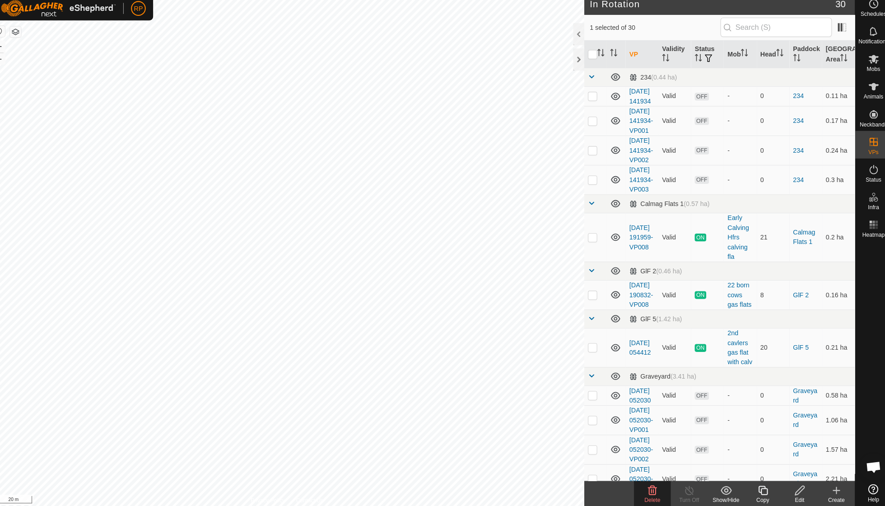
click at [645, 484] on icon at bounding box center [650, 488] width 11 height 11
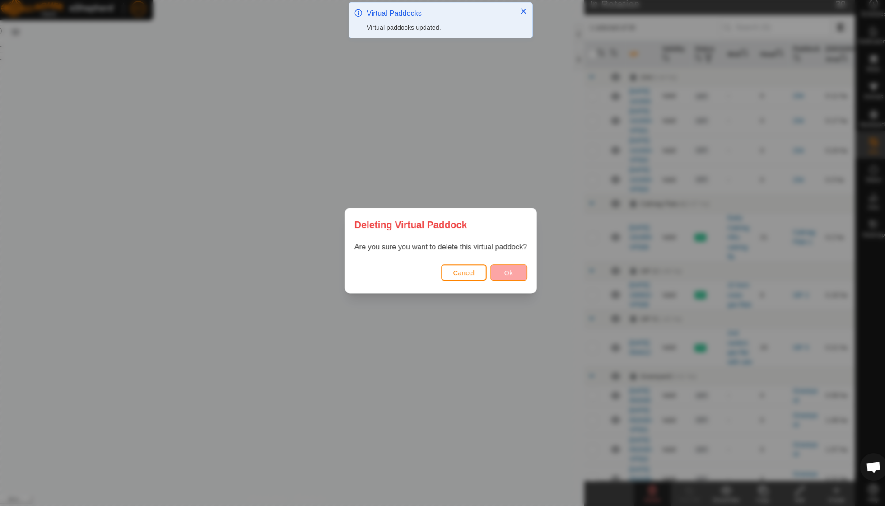
click at [491, 266] on button "Ok" at bounding box center [509, 274] width 36 height 16
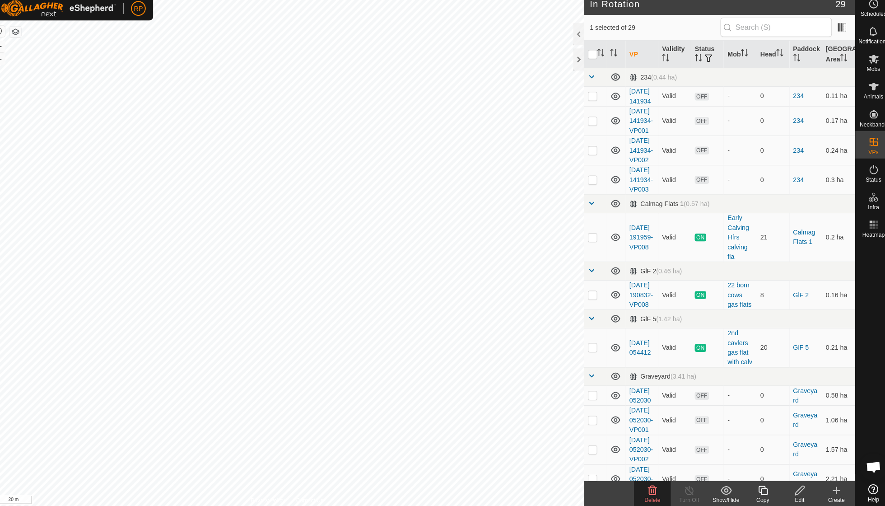
click at [645, 483] on icon at bounding box center [650, 488] width 11 height 11
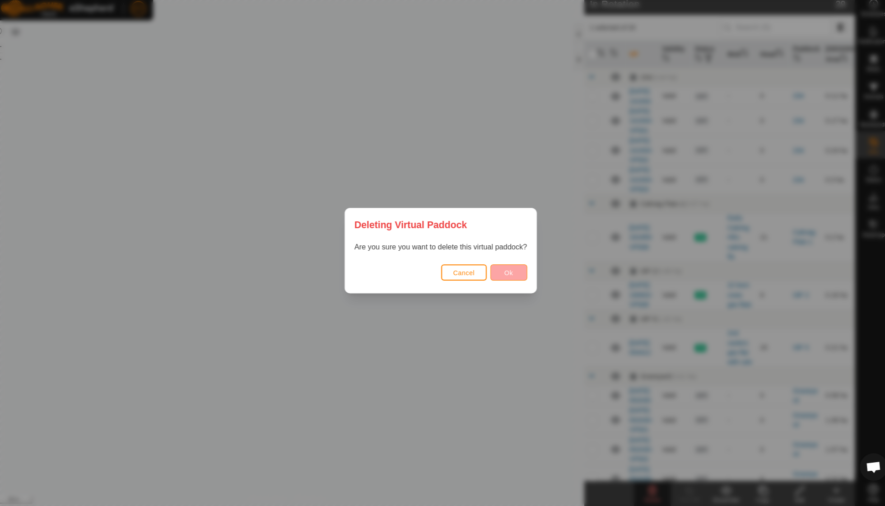
click at [505, 271] on span "Ok" at bounding box center [509, 274] width 9 height 7
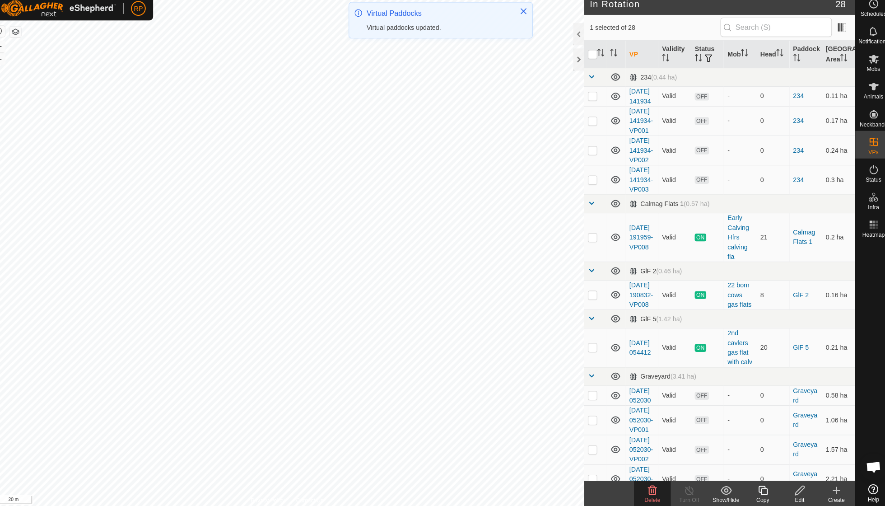
click at [645, 484] on icon at bounding box center [650, 488] width 11 height 11
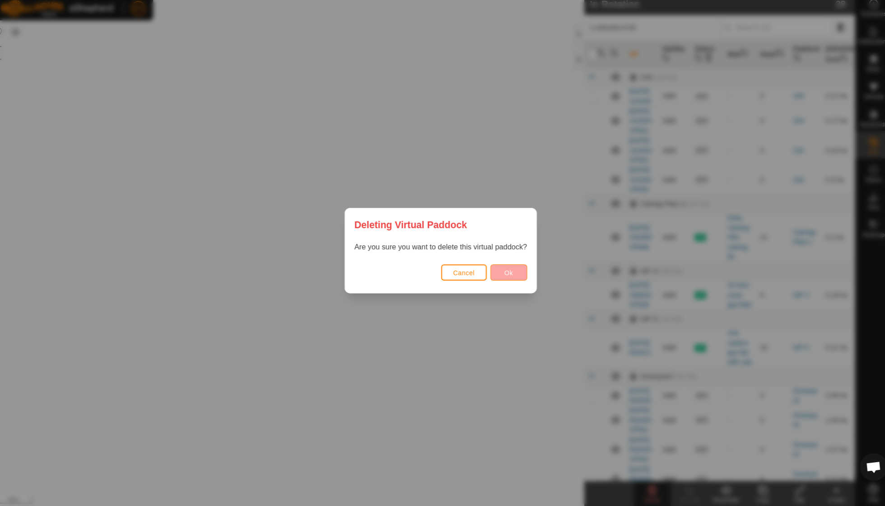
click at [505, 271] on span "Ok" at bounding box center [509, 274] width 9 height 7
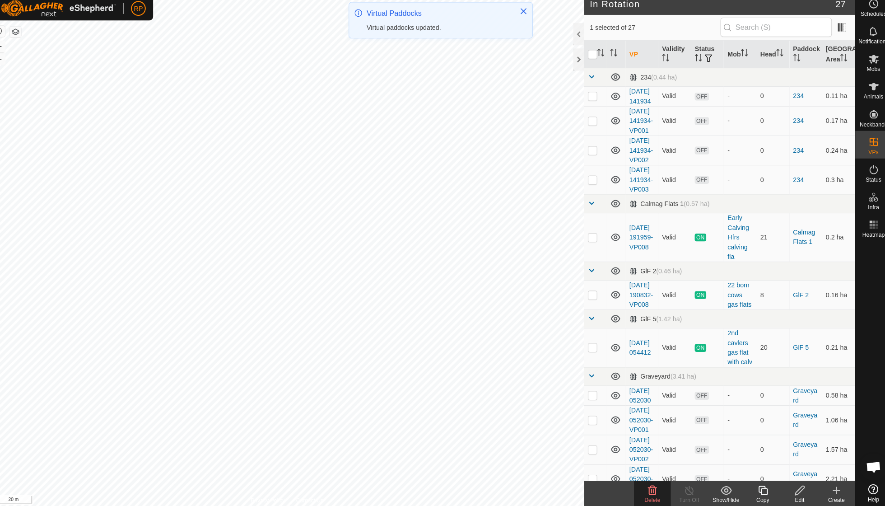
click at [645, 484] on icon at bounding box center [650, 488] width 11 height 11
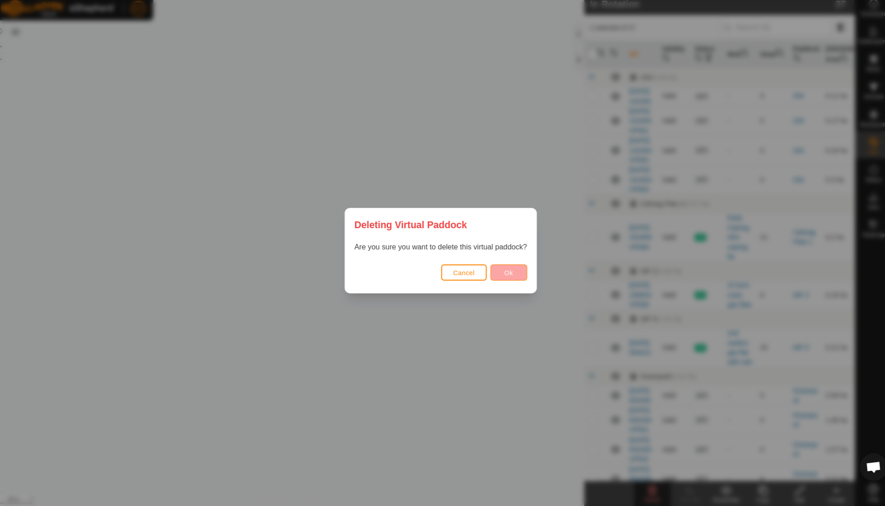
click at [505, 271] on span "Ok" at bounding box center [509, 274] width 9 height 7
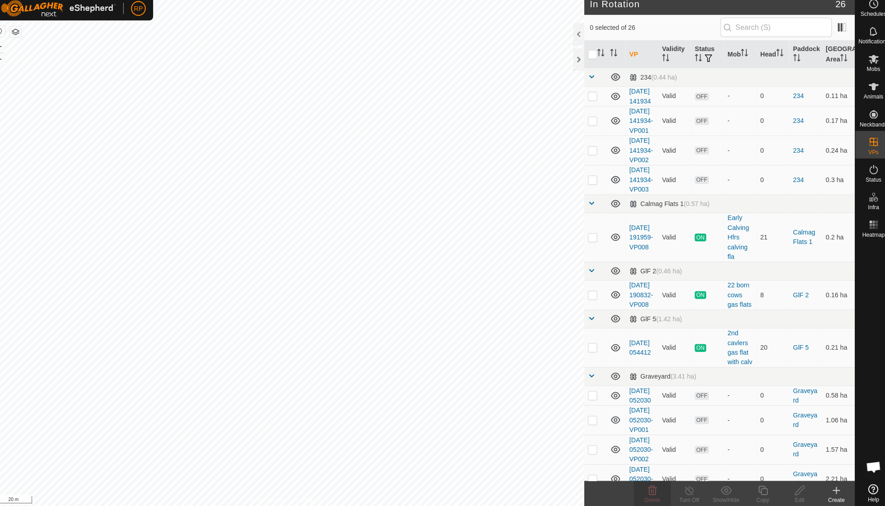
click at [102, 221] on div "RP Schedules Notifications Mobs Animals Neckbands VPs Status Infra Heatmap Help…" at bounding box center [442, 253] width 885 height 506
click at [645, 483] on icon at bounding box center [650, 488] width 11 height 11
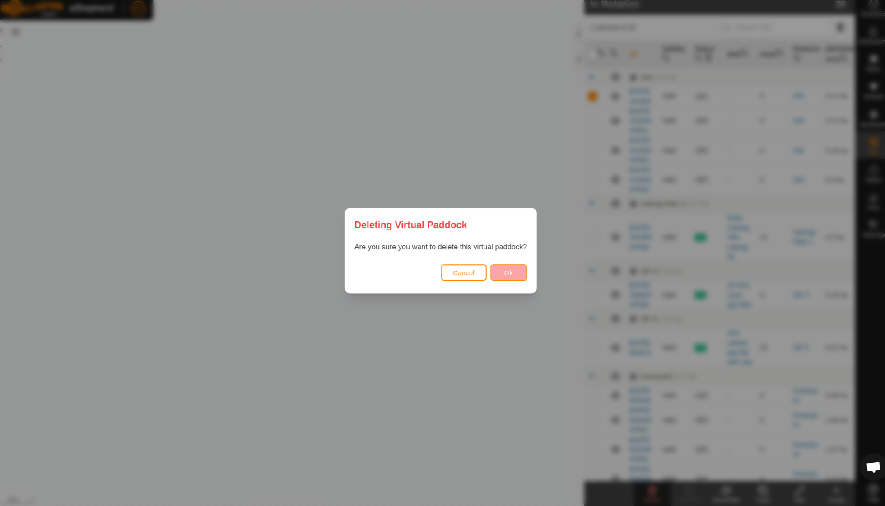
click at [491, 271] on button "Ok" at bounding box center [509, 274] width 36 height 16
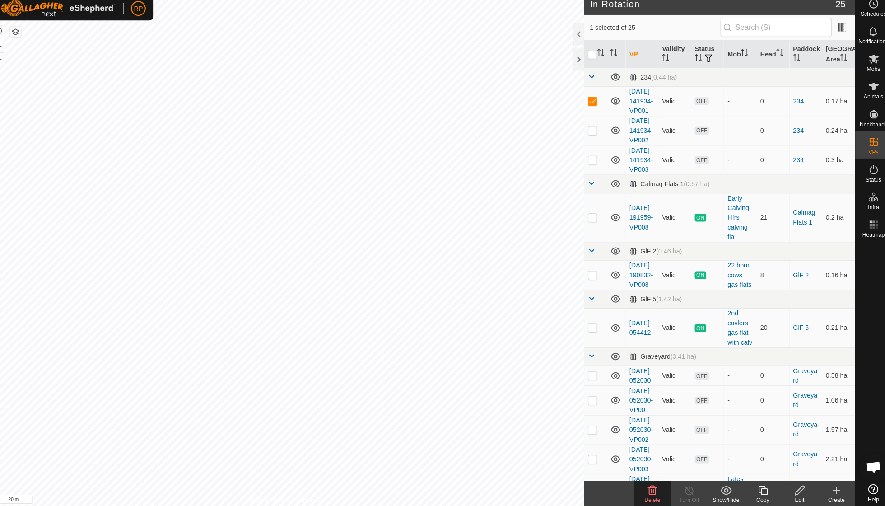
click at [645, 483] on icon at bounding box center [650, 488] width 11 height 11
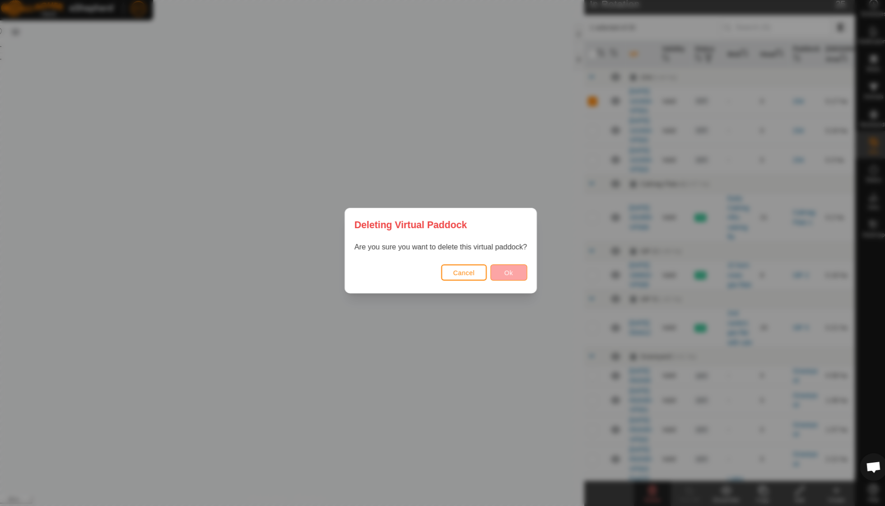
click at [503, 271] on button "Ok" at bounding box center [509, 274] width 36 height 16
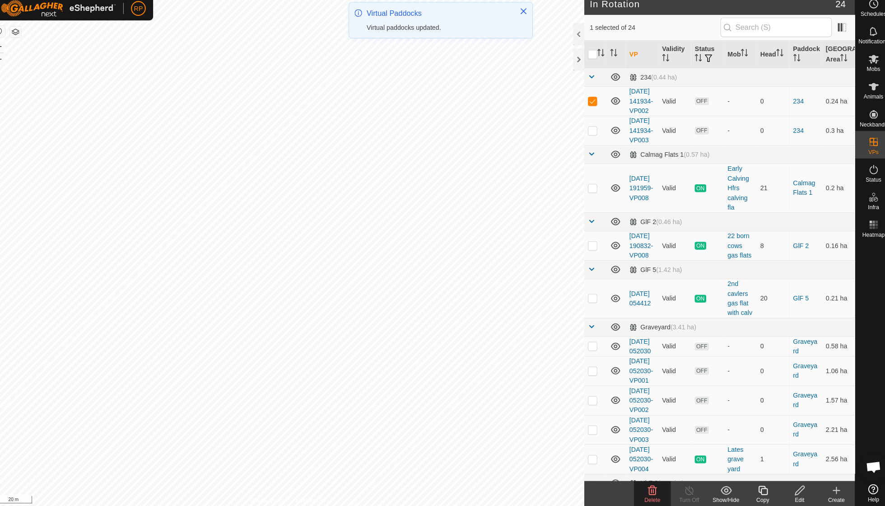
click at [646, 484] on icon at bounding box center [650, 488] width 9 height 9
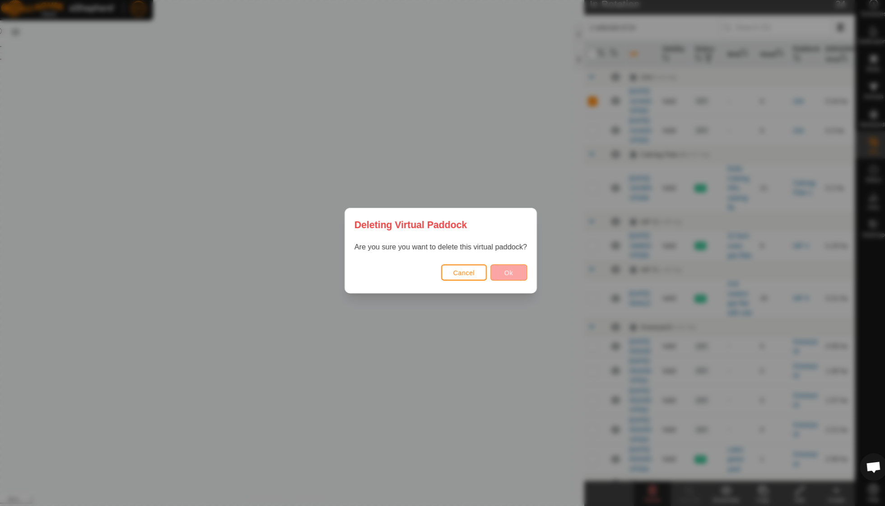
click at [505, 271] on span "Ok" at bounding box center [509, 274] width 9 height 7
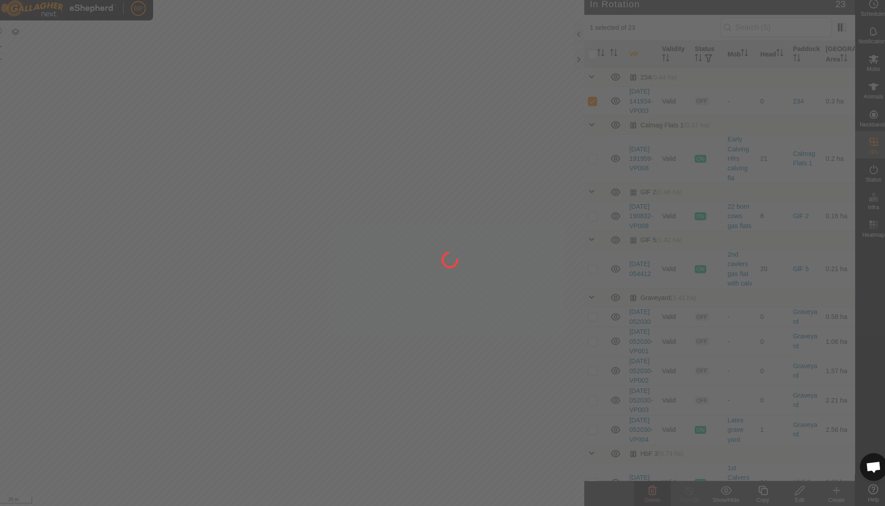
click at [641, 484] on div at bounding box center [442, 253] width 885 height 506
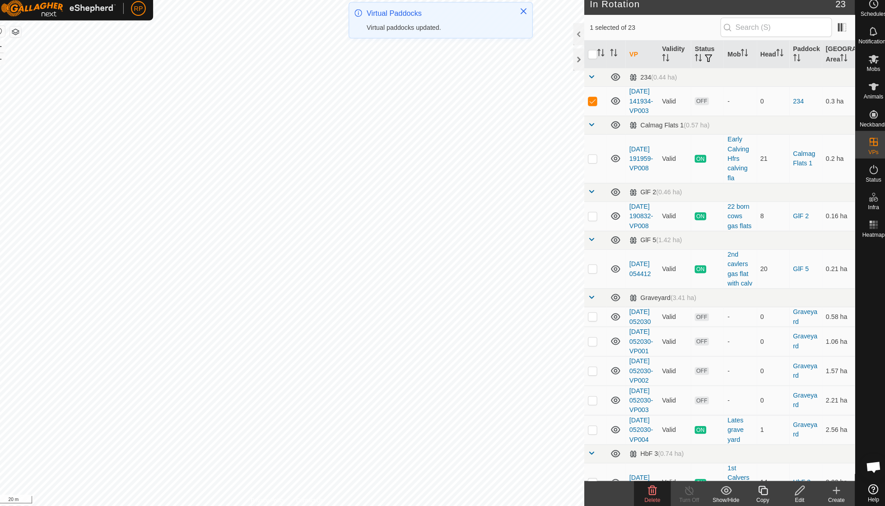
click at [645, 483] on icon at bounding box center [650, 488] width 11 height 11
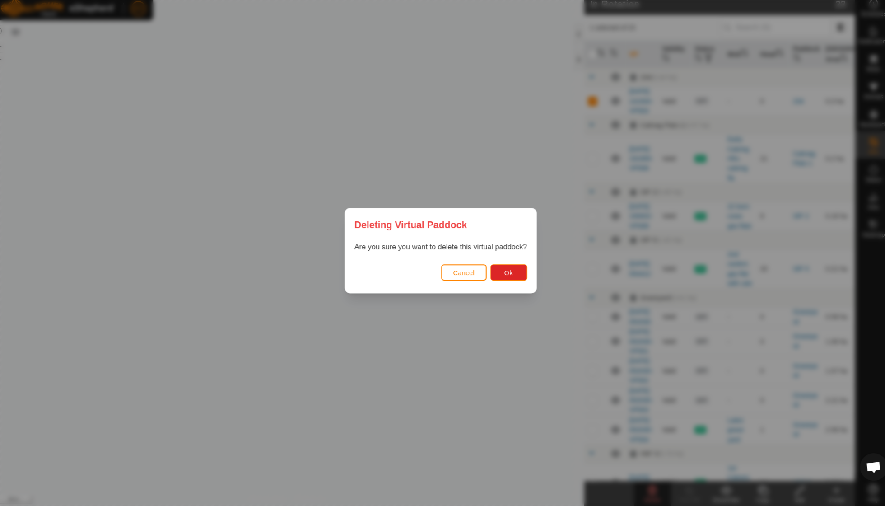
click at [497, 264] on div "Cancel Ok" at bounding box center [442, 279] width 187 height 31
click at [502, 274] on button "Ok" at bounding box center [509, 274] width 36 height 16
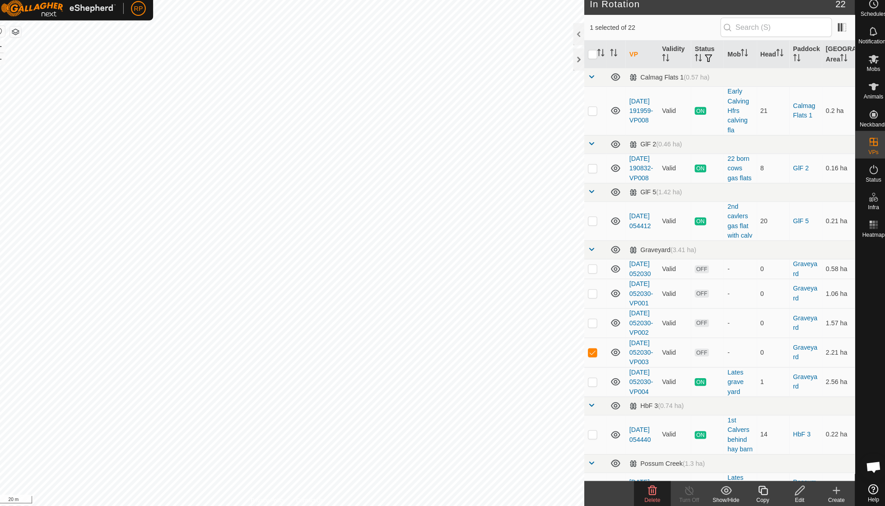
click at [645, 483] on icon at bounding box center [650, 488] width 11 height 11
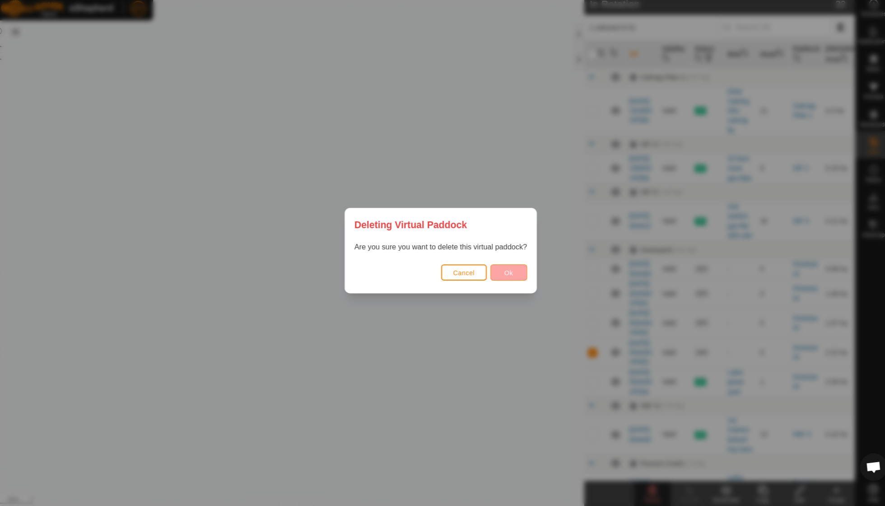
click at [492, 273] on button "Ok" at bounding box center [509, 274] width 36 height 16
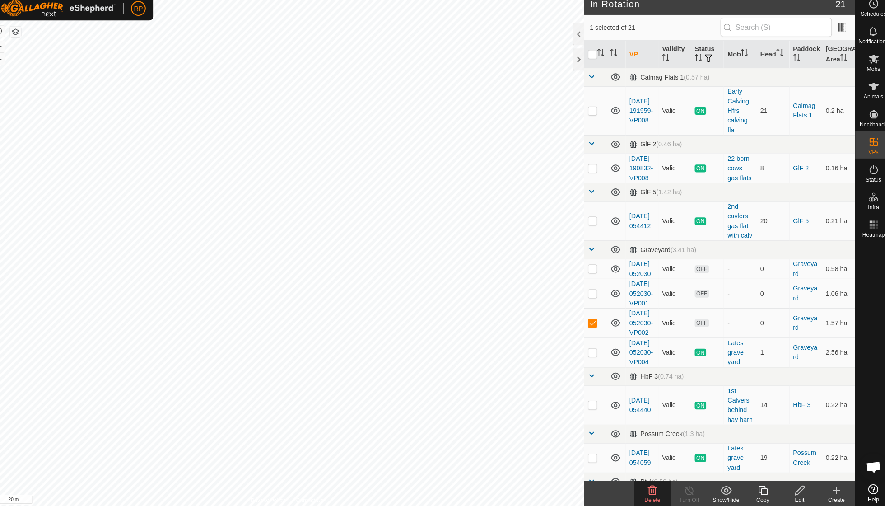
click at [646, 484] on icon at bounding box center [650, 488] width 9 height 9
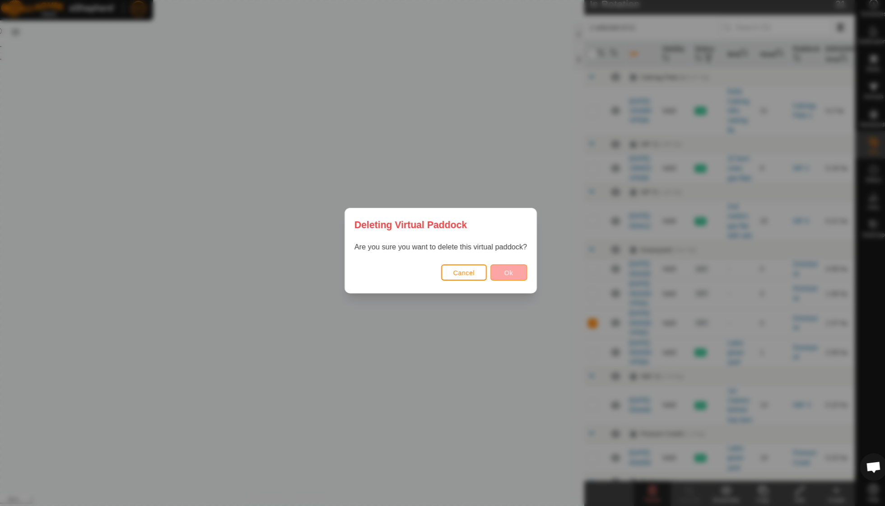
click at [491, 267] on button "Ok" at bounding box center [509, 274] width 36 height 16
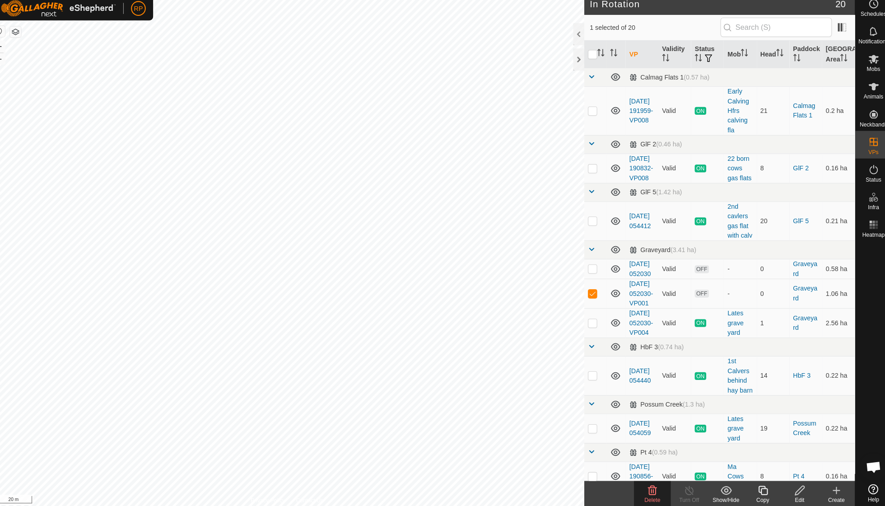
click at [645, 483] on icon at bounding box center [650, 488] width 11 height 11
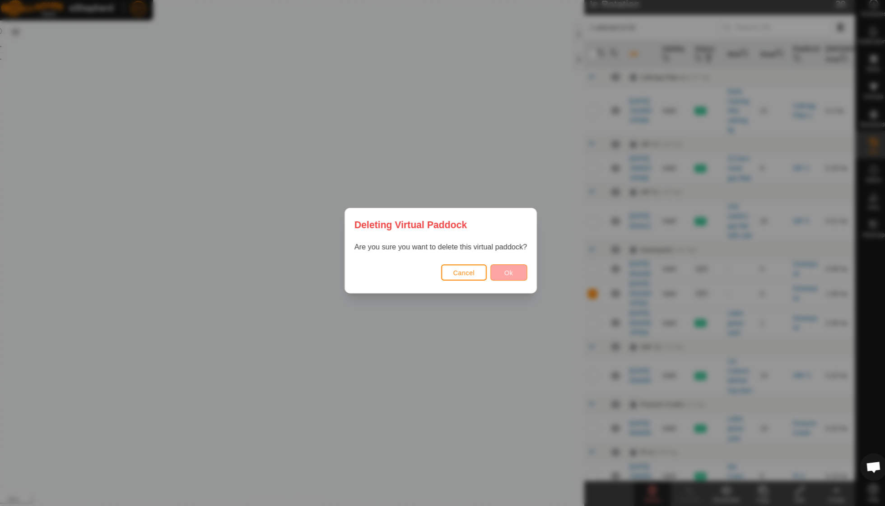
click at [505, 271] on span "Ok" at bounding box center [509, 274] width 9 height 7
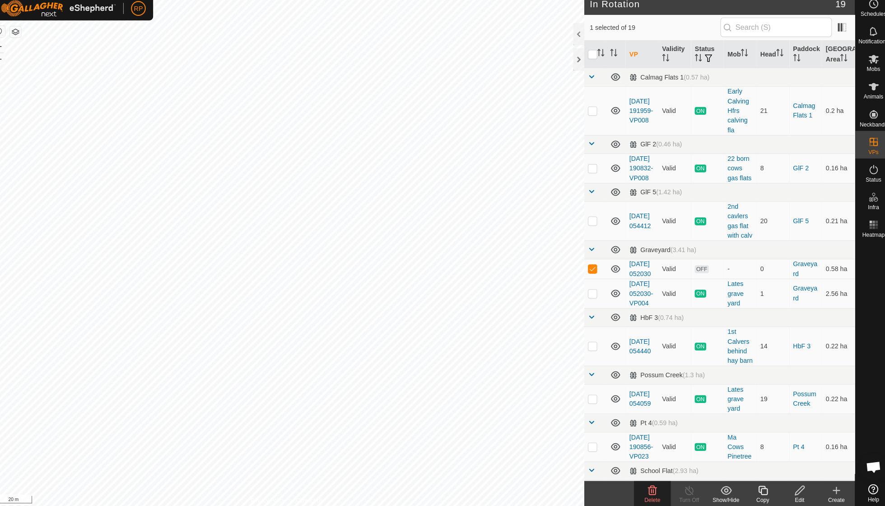
click at [645, 483] on icon at bounding box center [650, 488] width 11 height 11
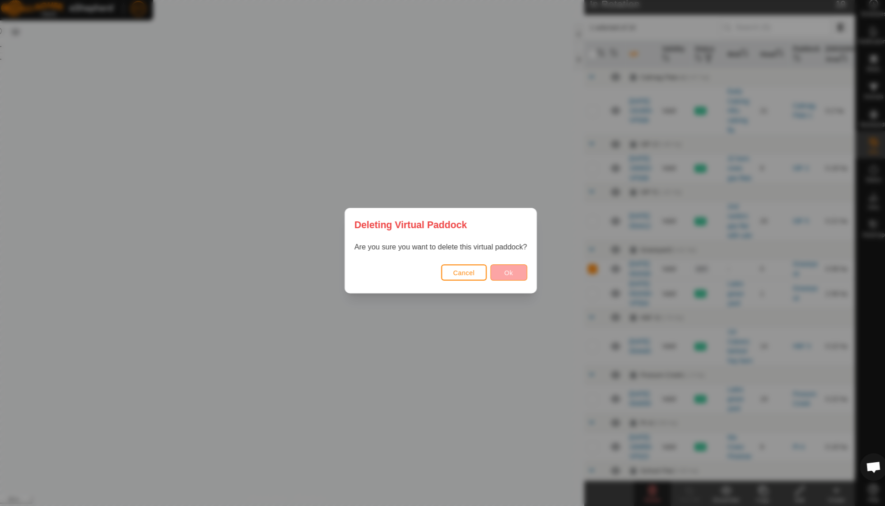
click at [505, 271] on span "Ok" at bounding box center [509, 274] width 9 height 7
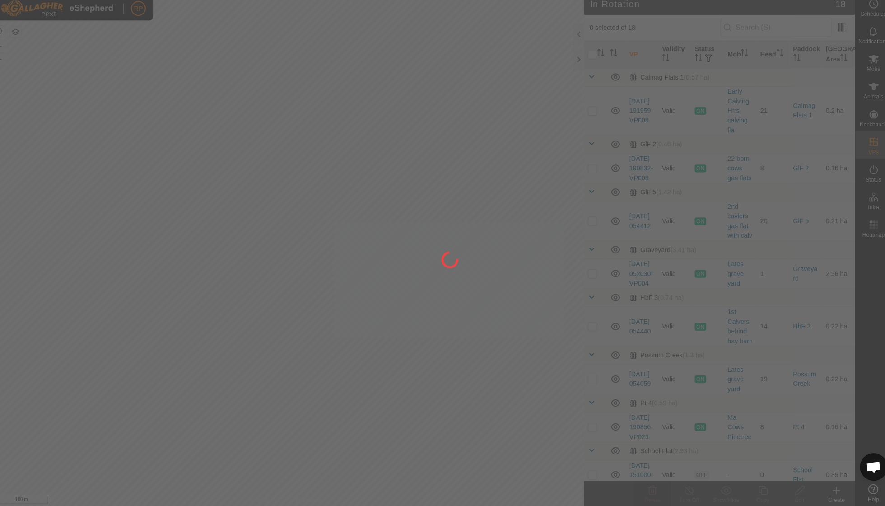
click at [146, 126] on div "RP Schedules Notifications Mobs Animals Neckbands VPs Status Infra Heatmap Help…" at bounding box center [442, 253] width 885 height 506
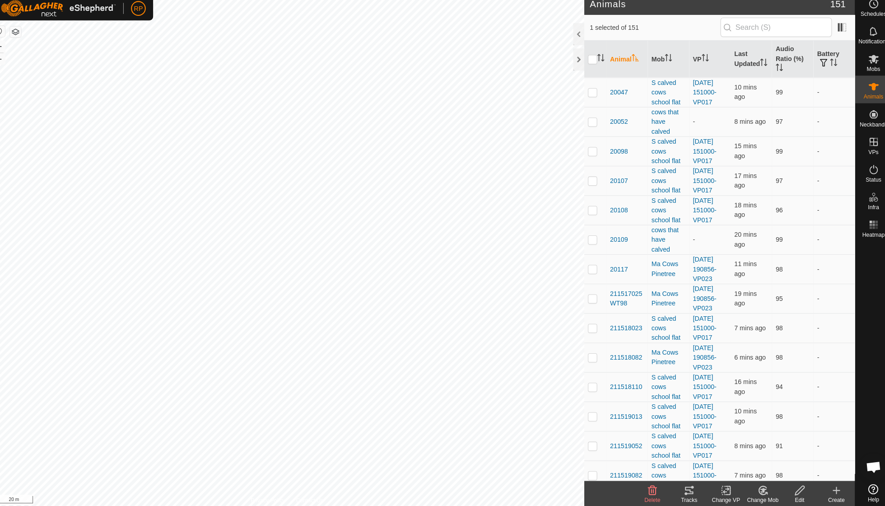
click at [682, 484] on icon at bounding box center [686, 487] width 8 height 7
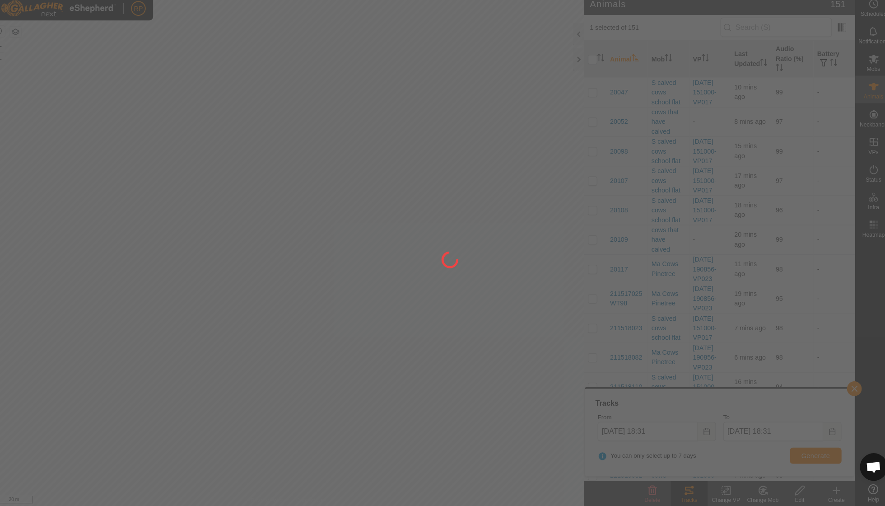
drag, startPoint x: 477, startPoint y: 257, endPoint x: 356, endPoint y: 336, distance: 144.6
click at [356, 336] on div at bounding box center [442, 253] width 885 height 506
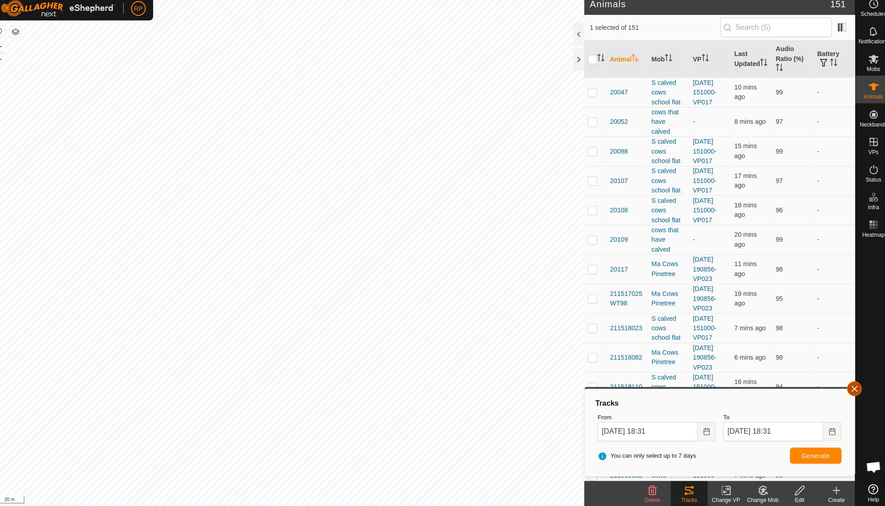
click at [841, 383] on button "button" at bounding box center [848, 388] width 14 height 14
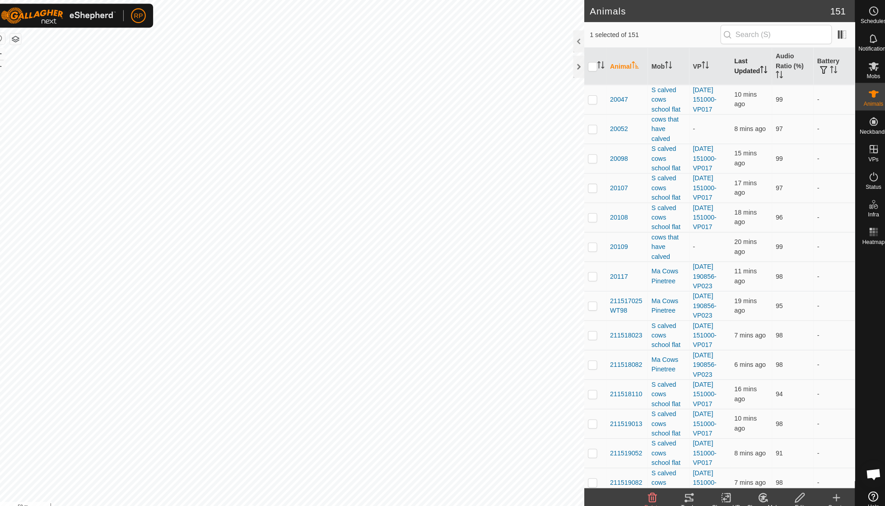
click at [756, 73] on p-sorticon "Activate to sort" at bounding box center [759, 69] width 7 height 7
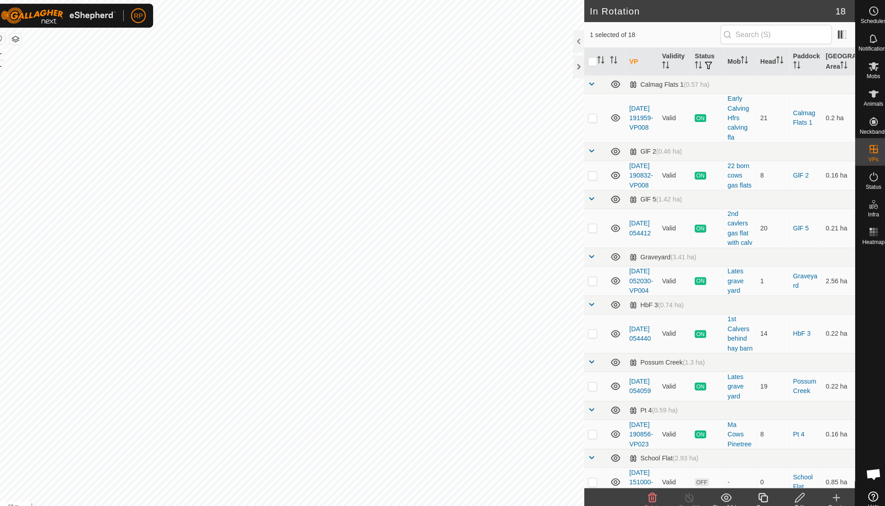
click at [646, 485] on icon at bounding box center [650, 488] width 9 height 9
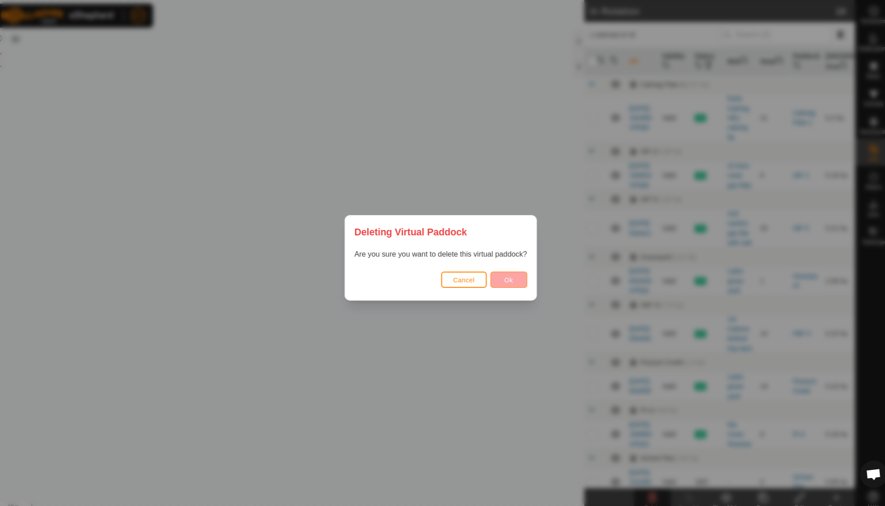
click at [500, 278] on button "Ok" at bounding box center [509, 274] width 36 height 16
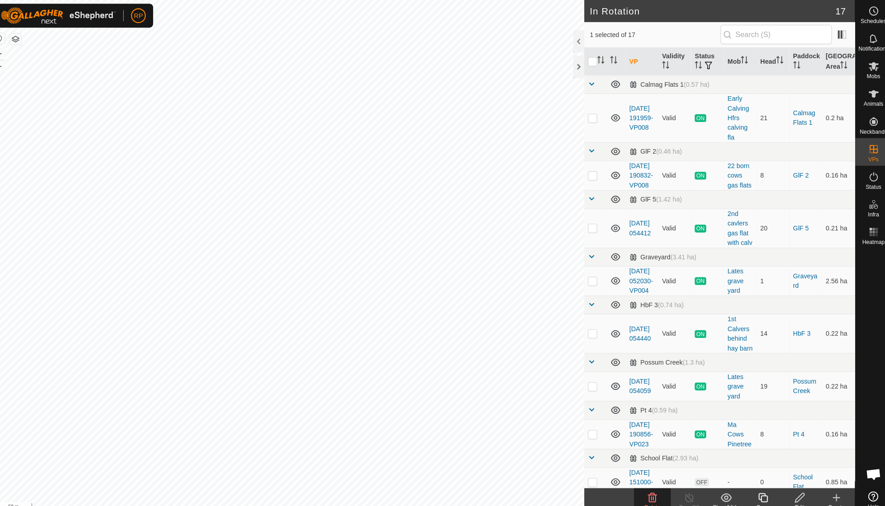
click at [645, 488] on icon at bounding box center [650, 488] width 11 height 11
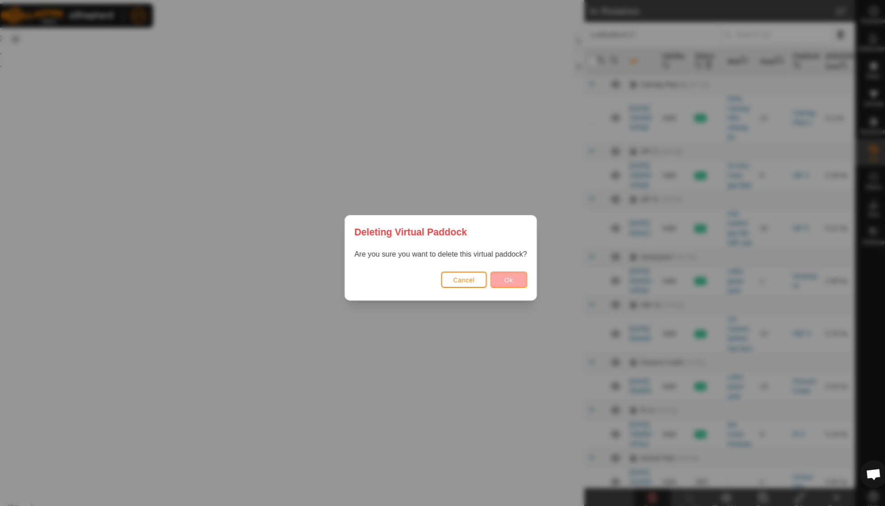
click at [505, 271] on span "Ok" at bounding box center [509, 274] width 9 height 7
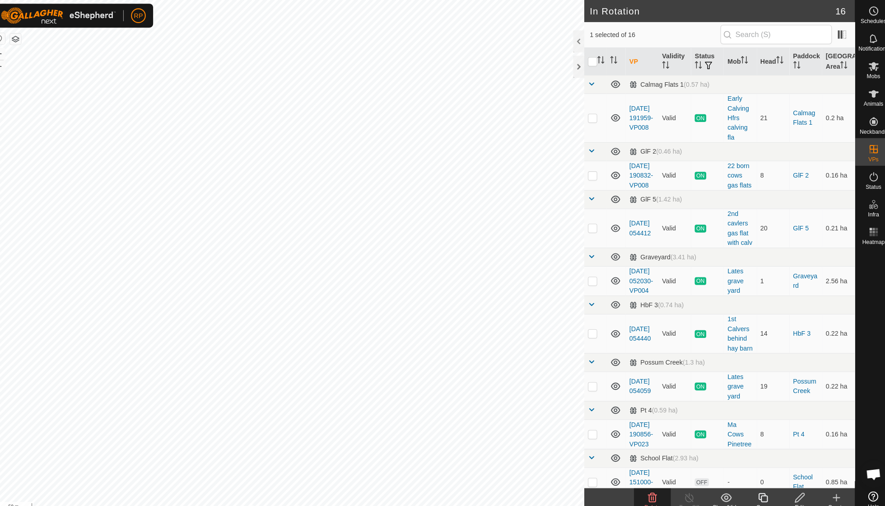
click at [645, 491] on icon at bounding box center [650, 488] width 11 height 11
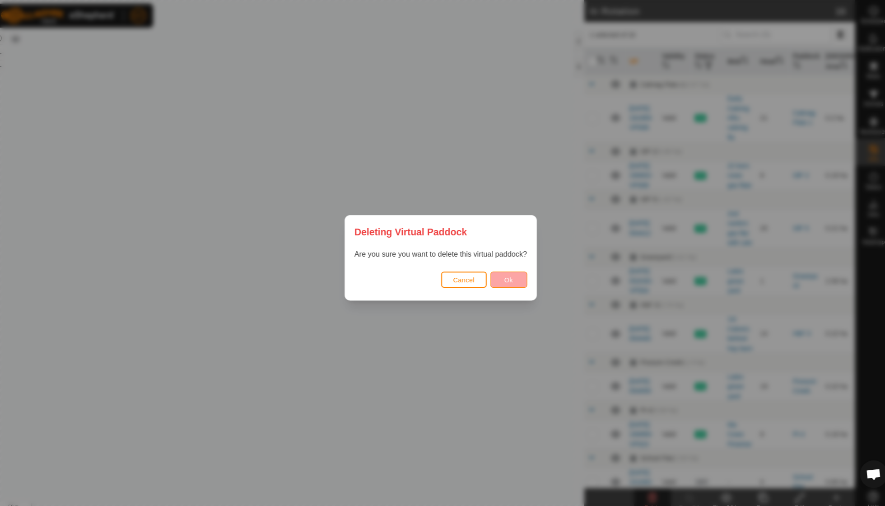
click at [493, 278] on button "Ok" at bounding box center [509, 274] width 36 height 16
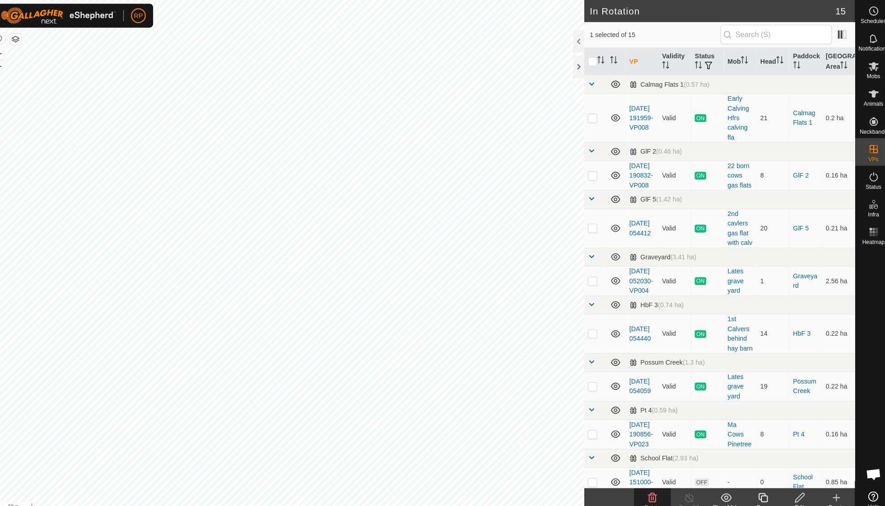
click at [646, 492] on icon at bounding box center [650, 488] width 9 height 9
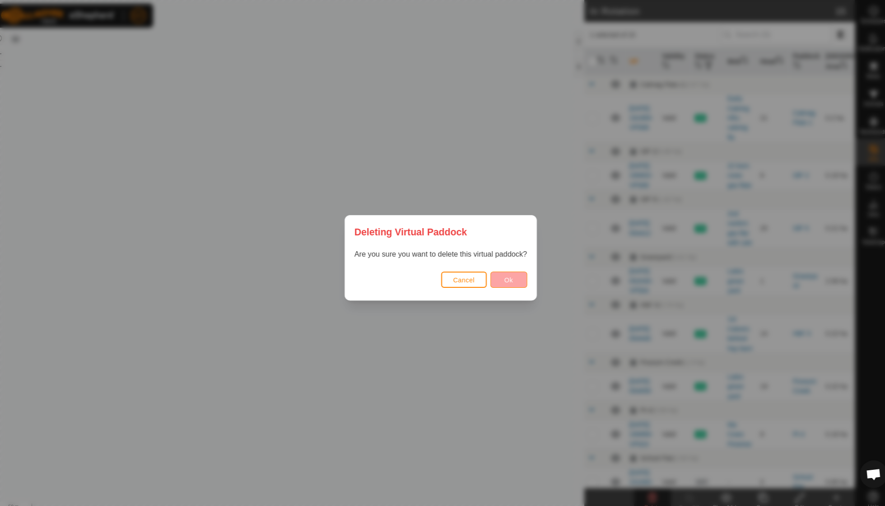
click at [493, 277] on button "Ok" at bounding box center [509, 274] width 36 height 16
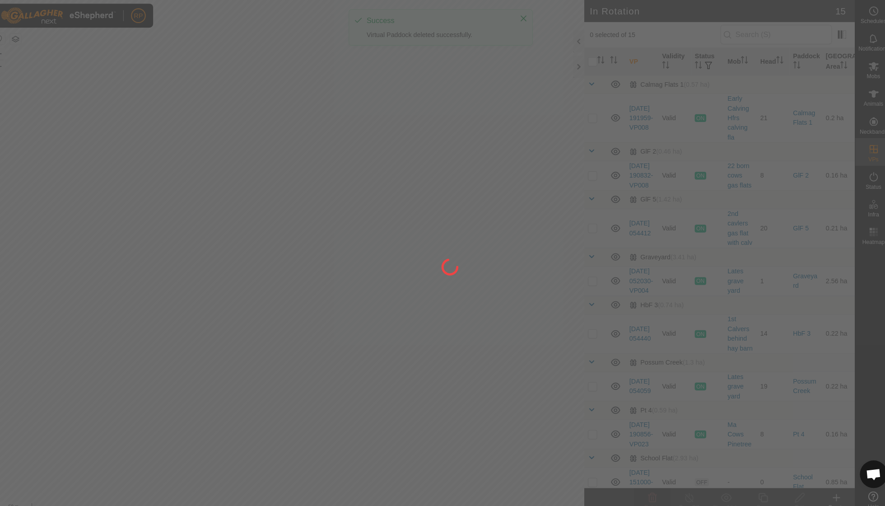
drag, startPoint x: 224, startPoint y: 218, endPoint x: 247, endPoint y: 158, distance: 64.3
click at [247, 158] on div at bounding box center [442, 253] width 885 height 506
click at [139, 212] on div at bounding box center [442, 253] width 885 height 506
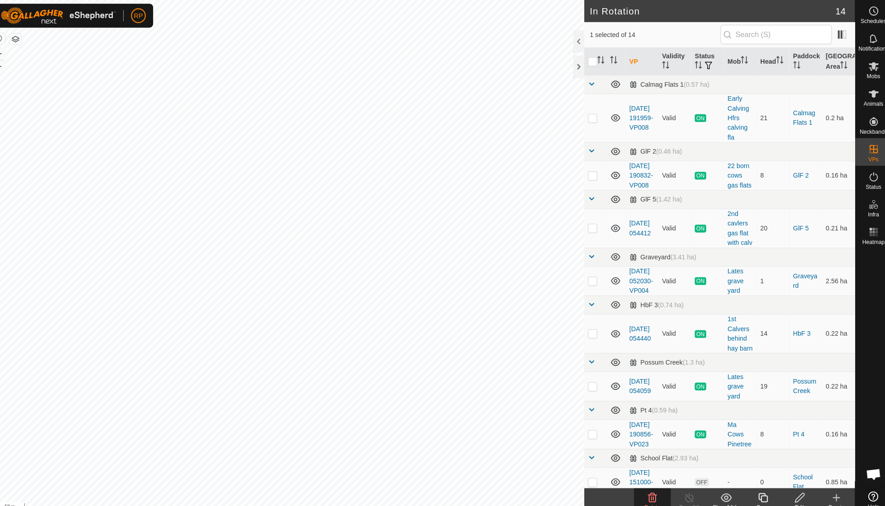
click at [645, 485] on icon at bounding box center [650, 488] width 11 height 11
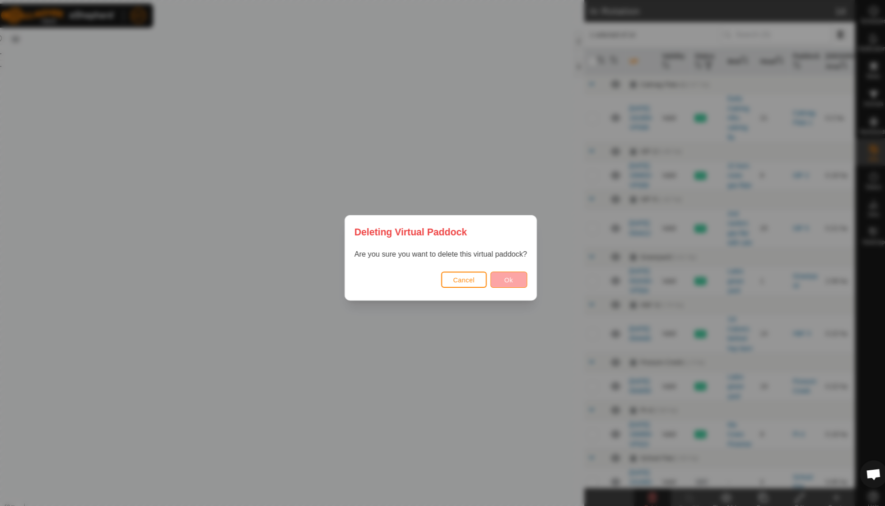
click at [494, 274] on button "Ok" at bounding box center [509, 274] width 36 height 16
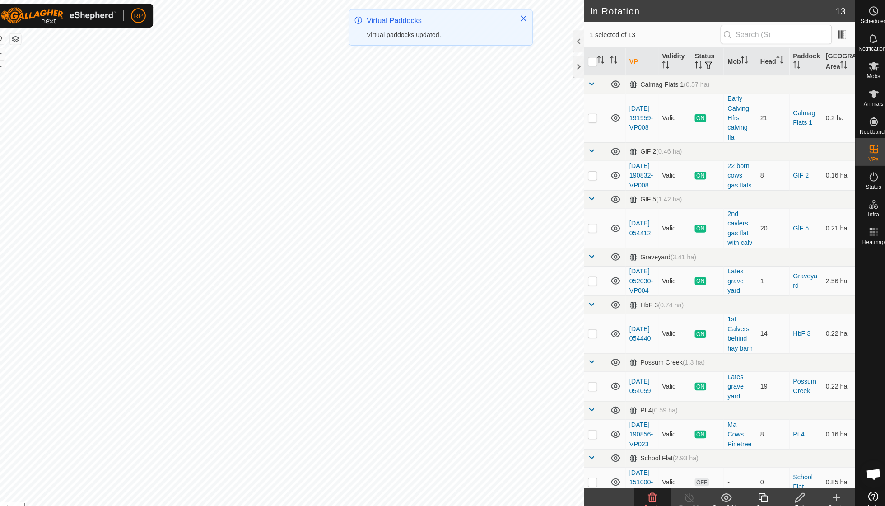
click at [645, 488] on icon at bounding box center [650, 488] width 11 height 11
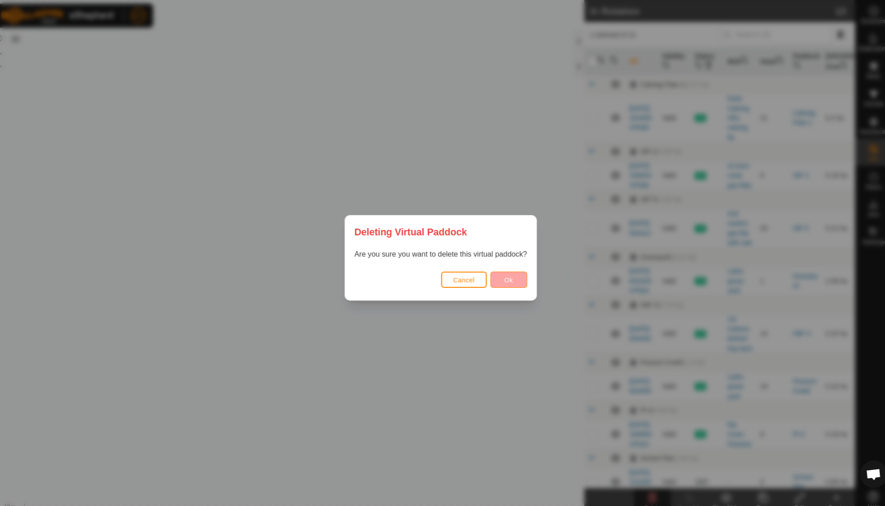
click at [493, 275] on button "Ok" at bounding box center [509, 274] width 36 height 16
